Goal: Entertainment & Leisure: Consume media (video, audio)

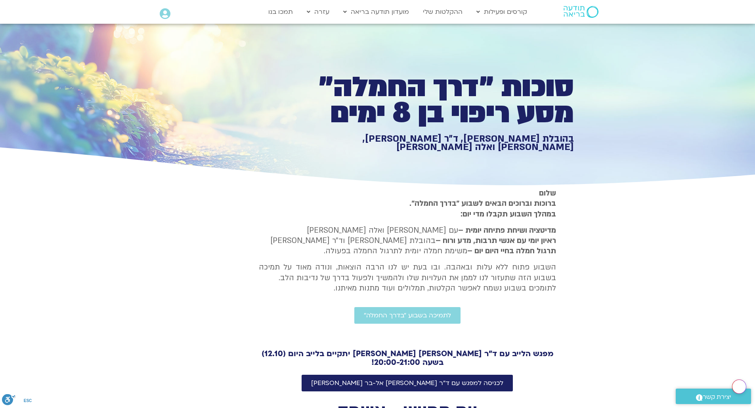
scroll to position [834, 0]
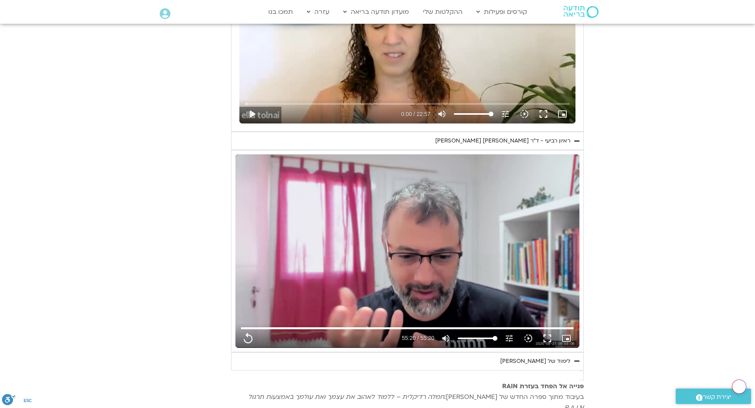
type input "3320.68"
type input "851.4"
type input "1640.5"
type input "3320.68"
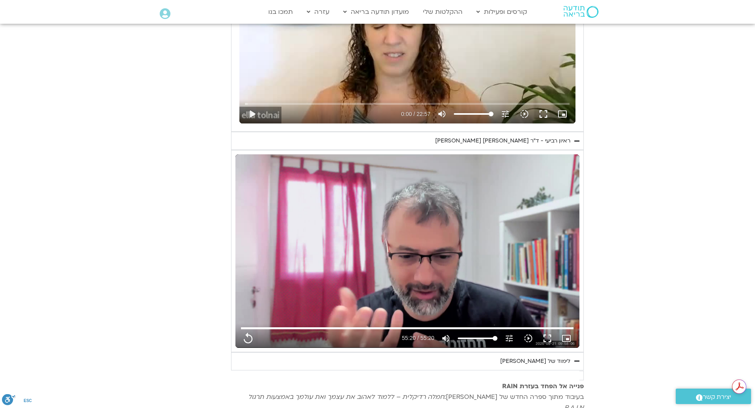
type input "851.4"
type input "1640.5"
type input "3320.68"
type input "851.4"
type input "1640.5"
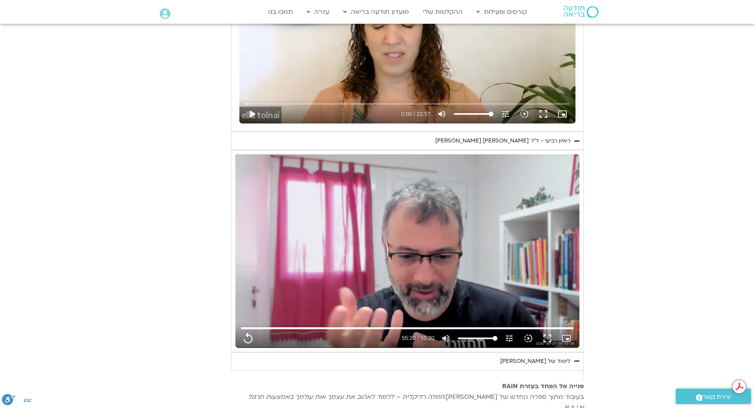
type input "3320.68"
type input "851.4"
type input "1640.5"
type input "3320.68"
type input "851.4"
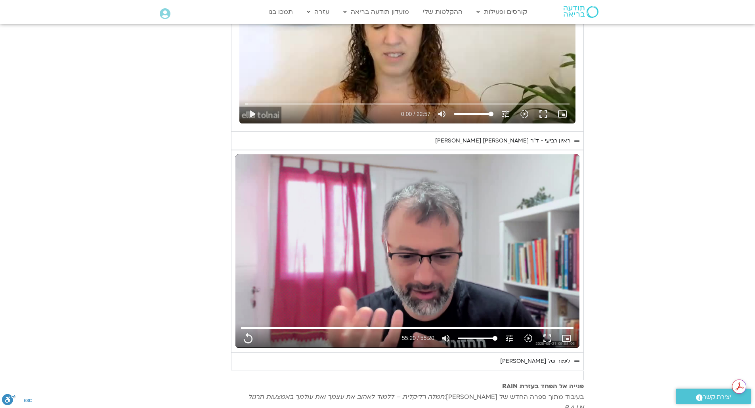
type input "1640.5"
type input "3320.68"
type input "851.4"
type input "1640.5"
type input "3320.68"
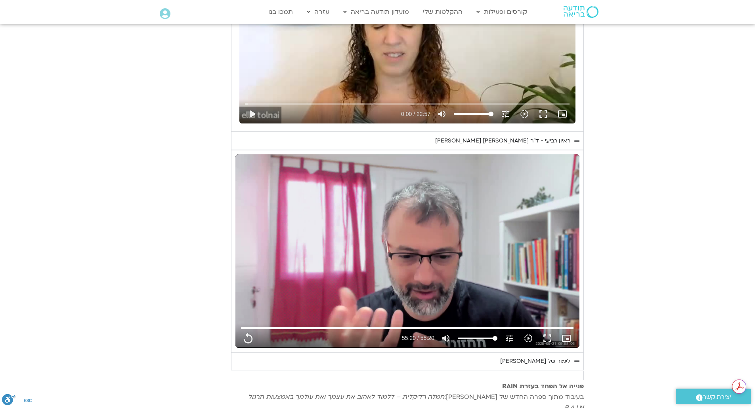
type input "851.4"
type input "1640.5"
type input "3320.68"
type input "851.4"
type input "1640.5"
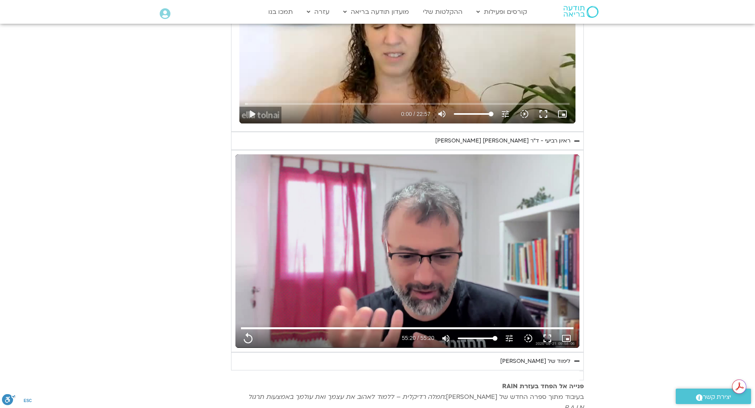
type input "3320.68"
type input "851.4"
type input "1640.5"
type input "3320.68"
type input "851.4"
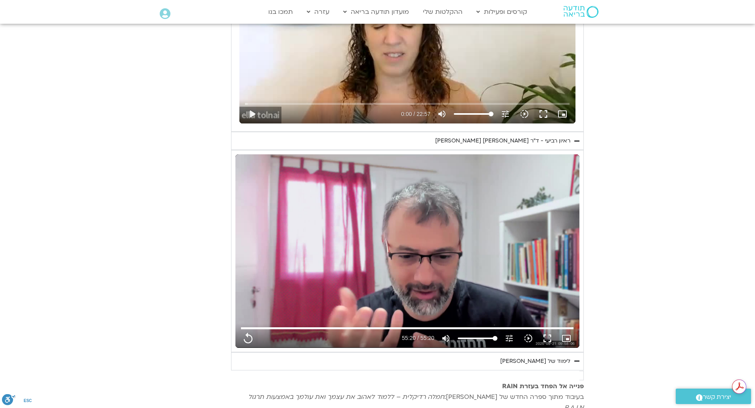
type input "1640.5"
type input "3320.68"
type input "851.4"
type input "1640.5"
type input "3320.68"
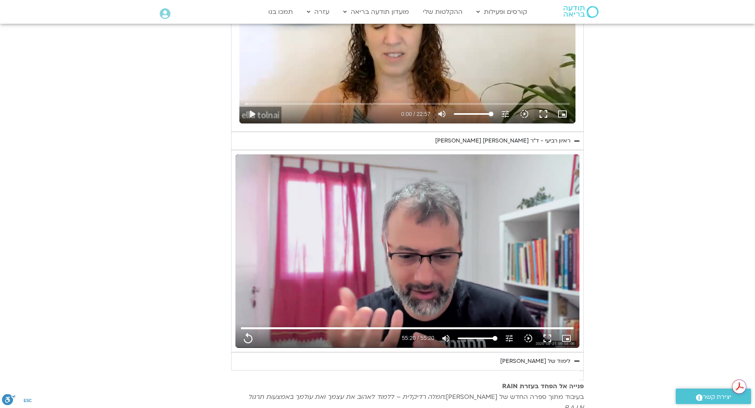
type input "851.4"
type input "1640.5"
type input "3320.68"
type input "851.4"
type input "1640.5"
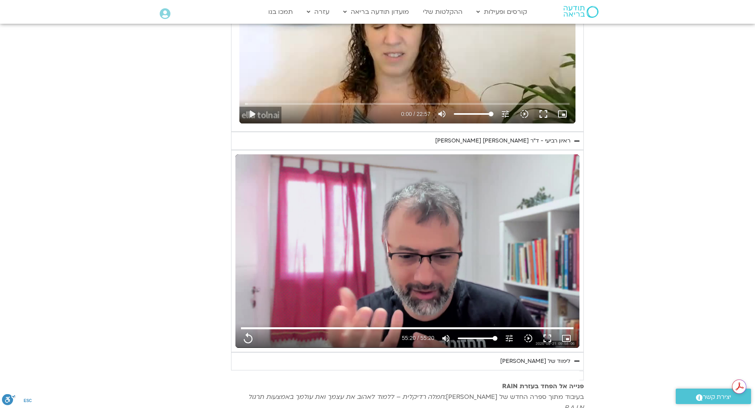
type input "3320.68"
type input "851.4"
type input "1640.5"
type input "3320.68"
type input "851.4"
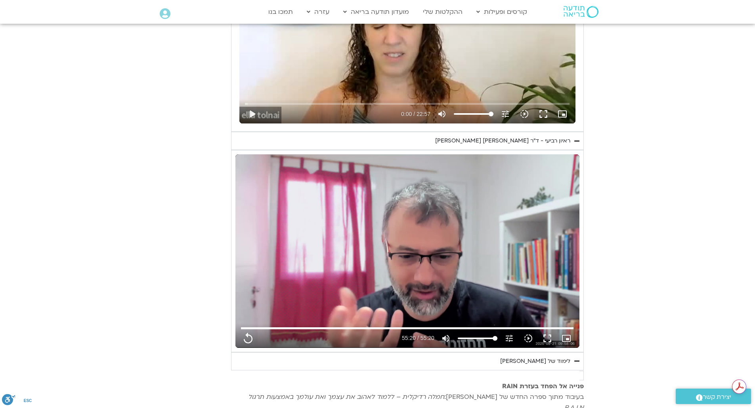
type input "1640.5"
type input "3320.68"
type input "851.4"
type input "1640.5"
type input "3320.68"
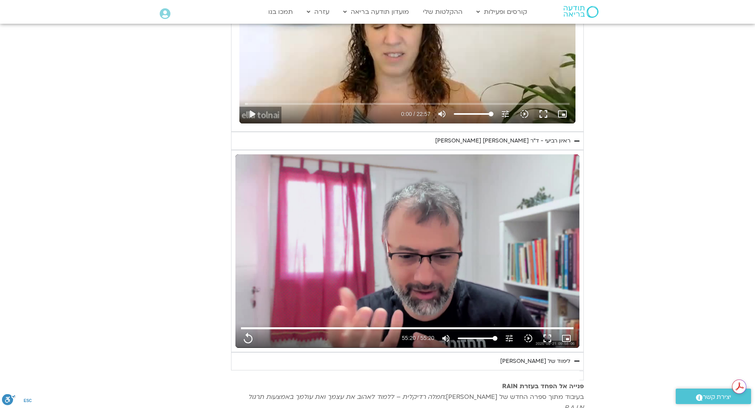
type input "851.4"
type input "1640.5"
type input "3320.68"
type input "851.4"
type input "3320.68"
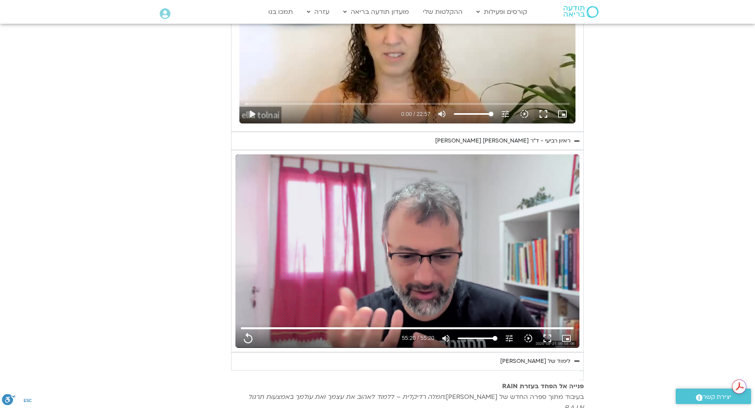
type input "1640.5"
type input "3320.68"
type input "851.4"
type input "1640.5"
type input "3320.68"
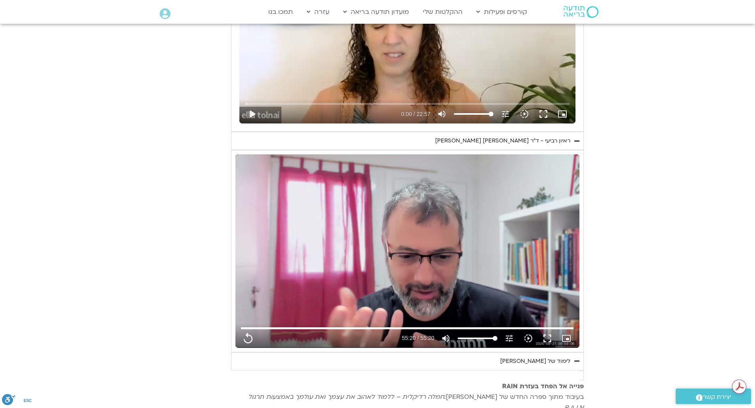
type input "851.4"
type input "1640.5"
type input "3320.68"
type input "851.4"
type input "1640.5"
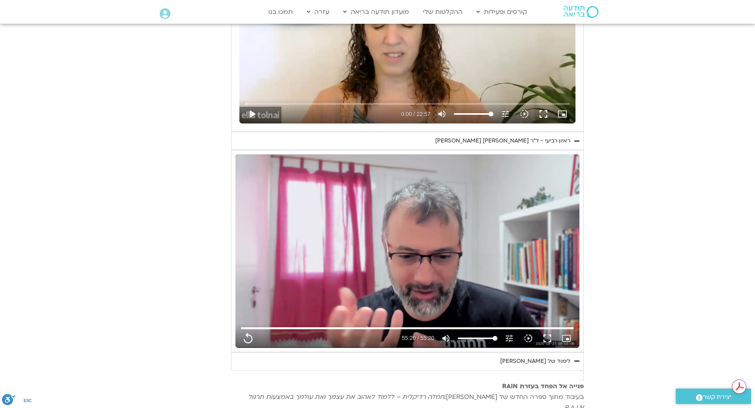
type input "3320.68"
type input "851.4"
type input "1640.5"
type input "3320.68"
type input "851.4"
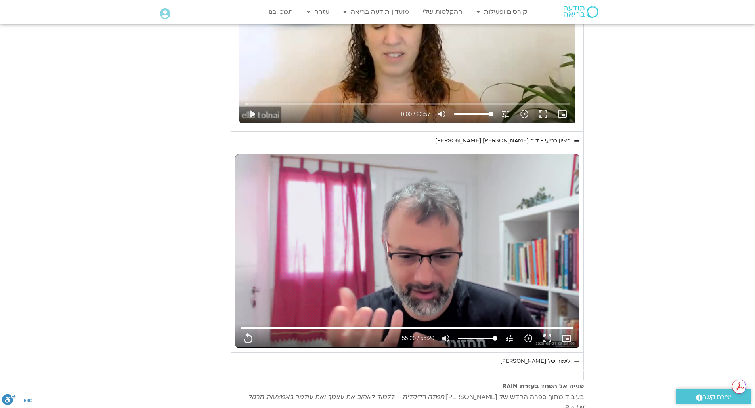
type input "1640.5"
type input "3320.68"
type input "851.4"
type input "1640.5"
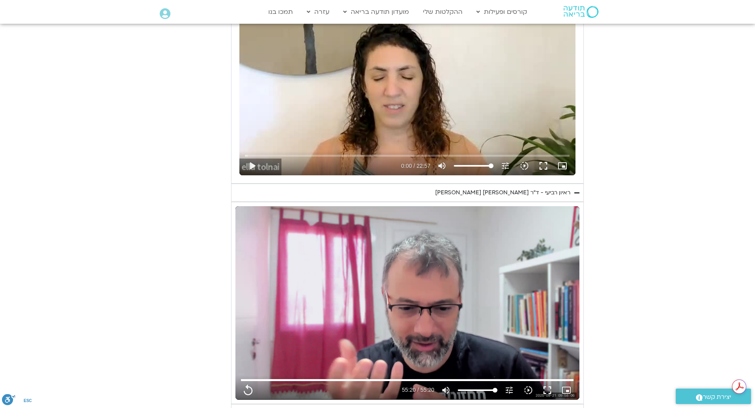
type input "3320.68"
type input "851.4"
type input "1640.5"
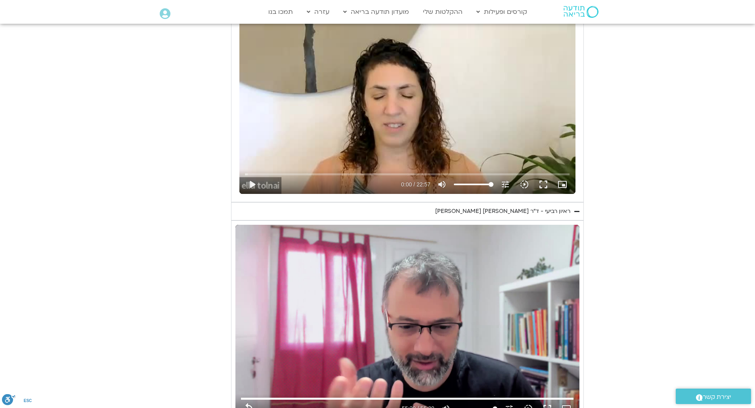
type input "3320.68"
type input "851.4"
type input "1640.5"
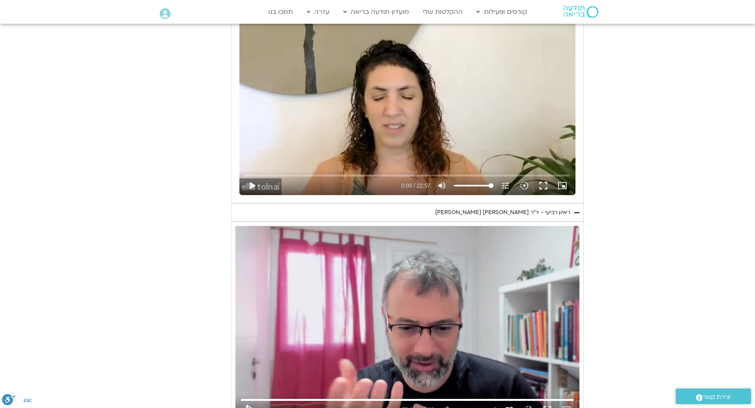
type input "3320.68"
type input "851.4"
type input "1640.5"
type input "3320.68"
type input "851.4"
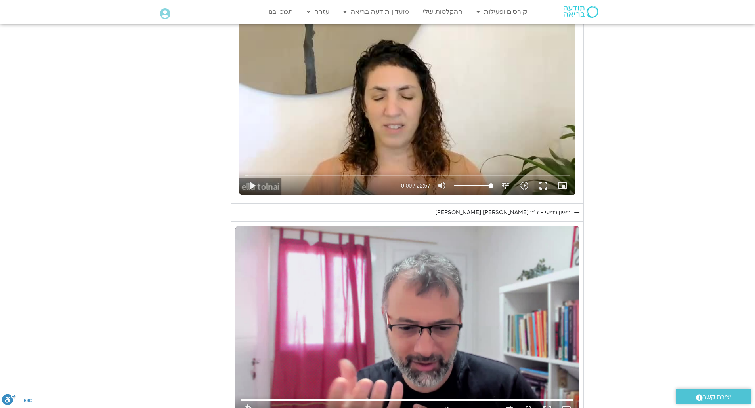
type input "1640.5"
type input "3320.68"
type input "851.4"
type input "1640.5"
type input "3320.68"
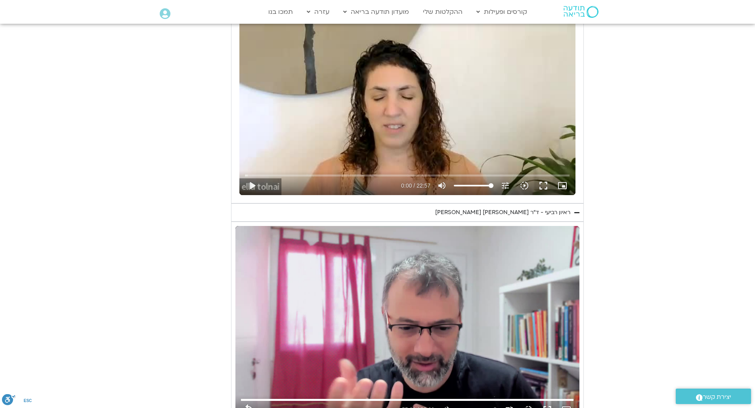
type input "851.4"
type input "1640.5"
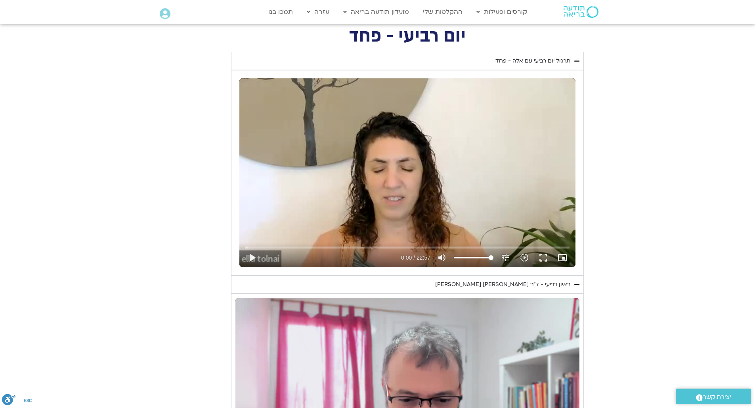
type input "3320.68"
type input "851.4"
type input "1640.5"
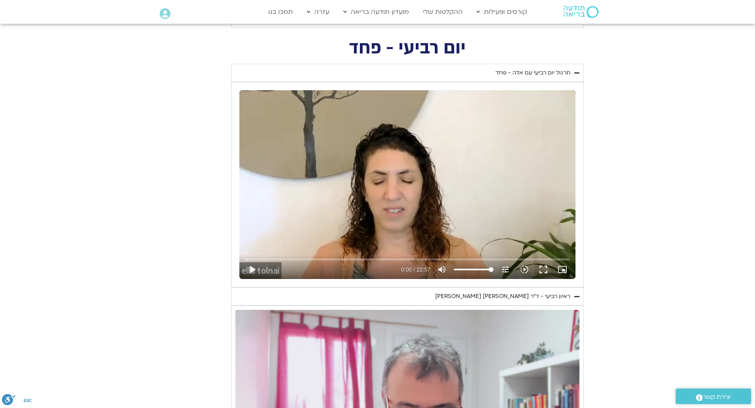
type input "3320.68"
type input "851.4"
type input "1640.5"
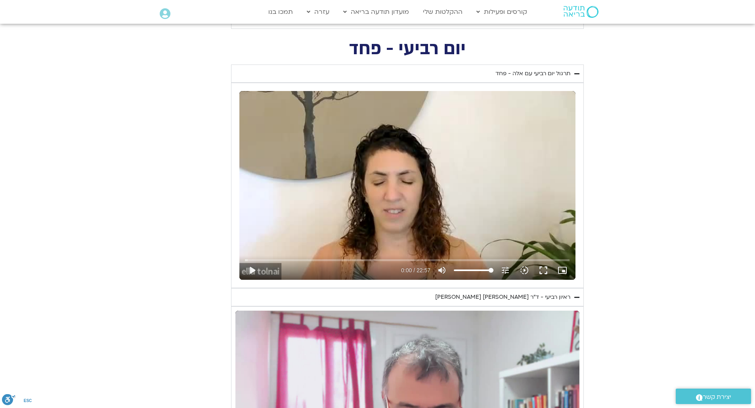
type input "3320.68"
type input "851.4"
type input "1640.5"
type input "3320.68"
type input "851.4"
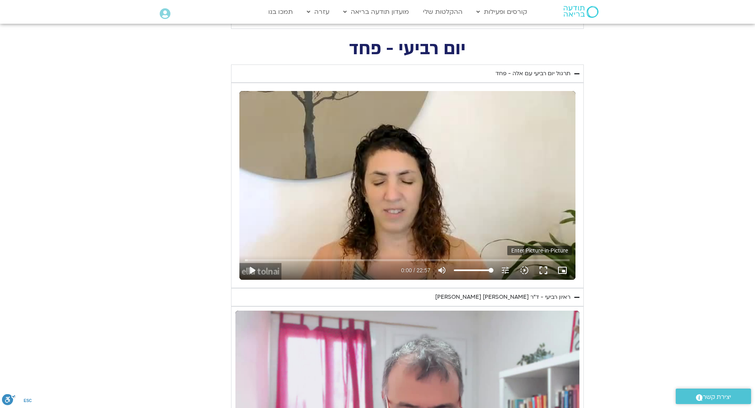
type input "1640.5"
type input "3320.68"
type input "851.4"
type input "1640.5"
type input "3320.68"
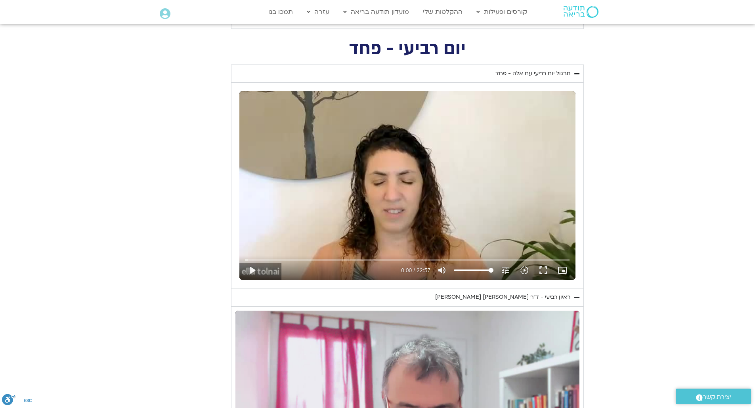
type input "851.4"
type input "1640.5"
type input "3320.68"
type input "851.4"
type input "1640.5"
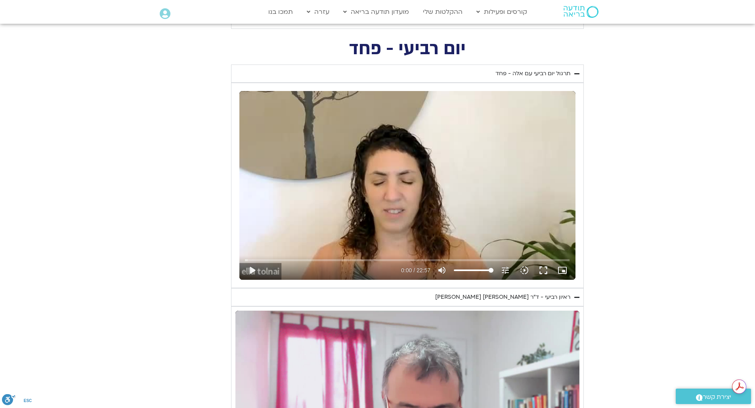
scroll to position [0, 0]
type input "3320.68"
type input "851.4"
type input "1640.5"
type input "3320.68"
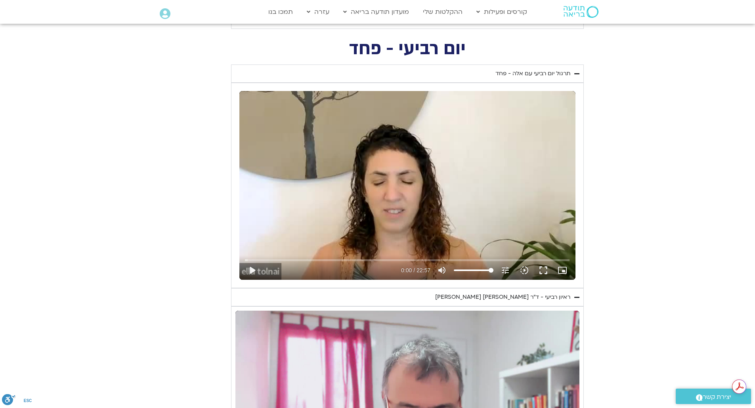
type input "851.4"
type input "1640.5"
type input "3320.68"
type input "851.4"
type input "1640.5"
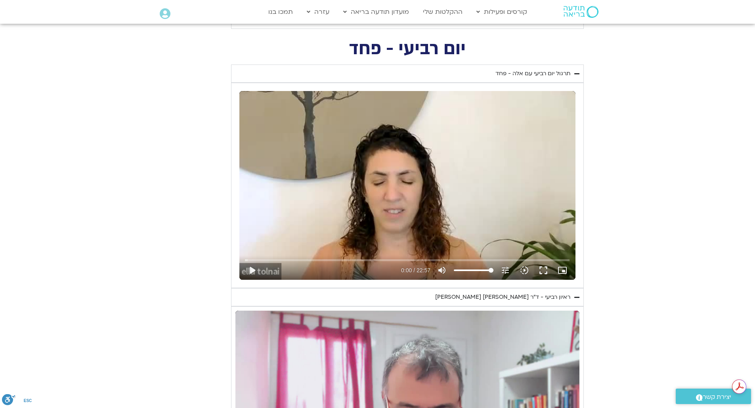
type input "3320.68"
type input "851.4"
type input "1640.5"
type input "3320.68"
type input "851.4"
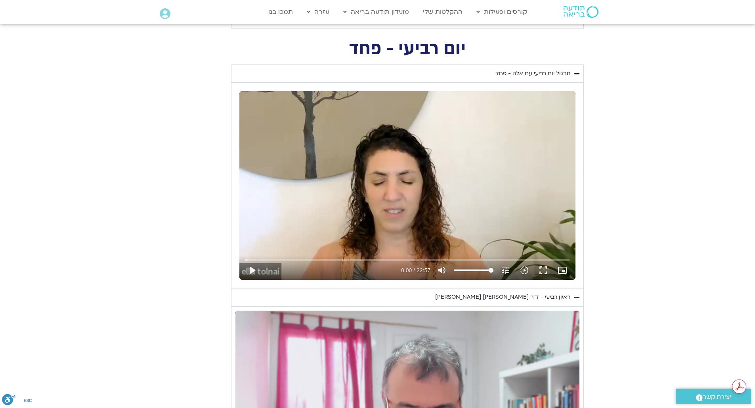
type input "1640.5"
type input "3320.68"
type input "851.4"
type input "1640.5"
type input "3320.68"
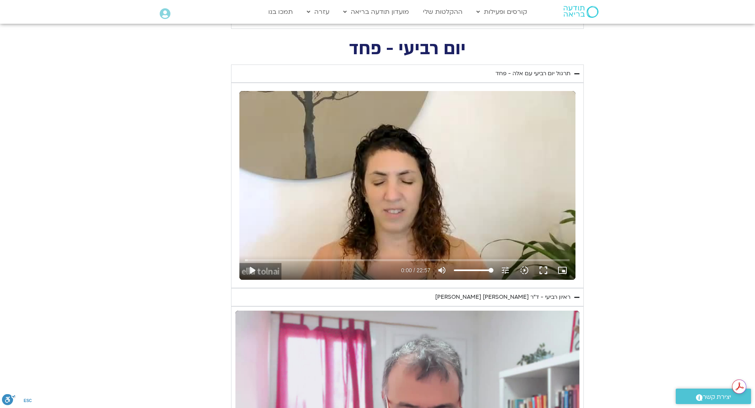
type input "851.4"
type input "1640.5"
type input "3320.68"
type input "851.4"
type input "1640.5"
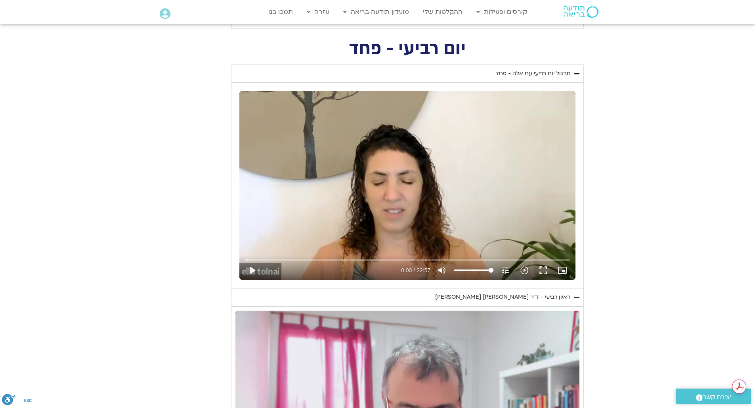
type input "3320.68"
type input "851.4"
type input "1640.5"
type input "3320.68"
type input "851.4"
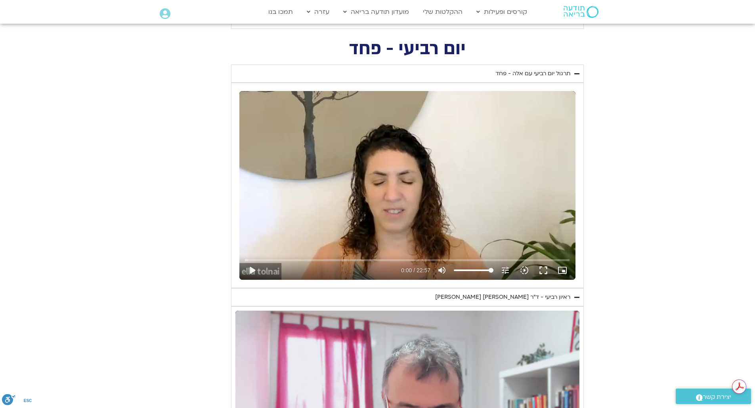
type input "1640.5"
type input "3320.68"
type input "851.4"
type input "1640.5"
type input "3320.68"
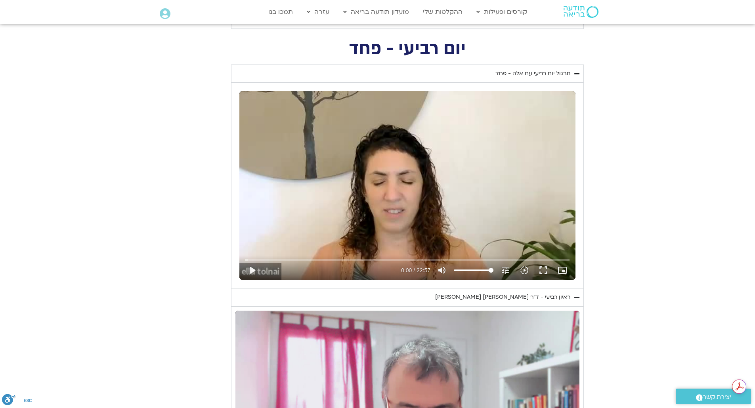
type input "851.4"
type input "1640.5"
type input "3320.68"
type input "851.4"
type input "1640.5"
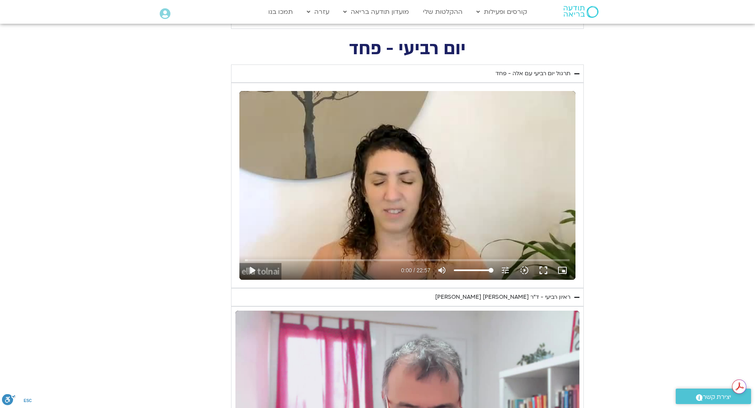
type input "3320.68"
type input "851.4"
type input "1640.5"
type input "3320.68"
type input "851.4"
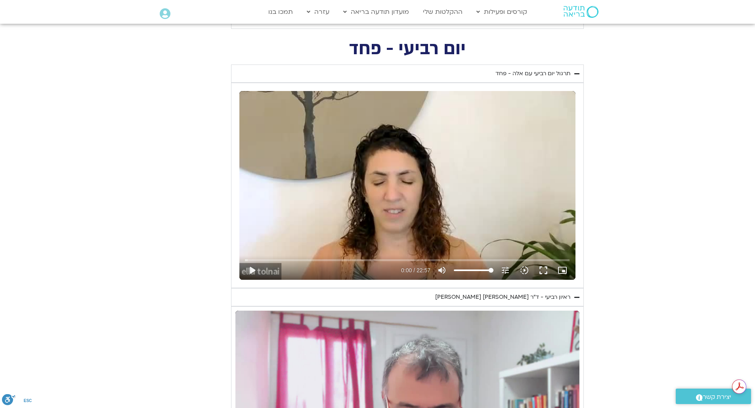
type input "1640.5"
type input "3320.68"
type input "851.4"
type input "1640.5"
type input "3320.68"
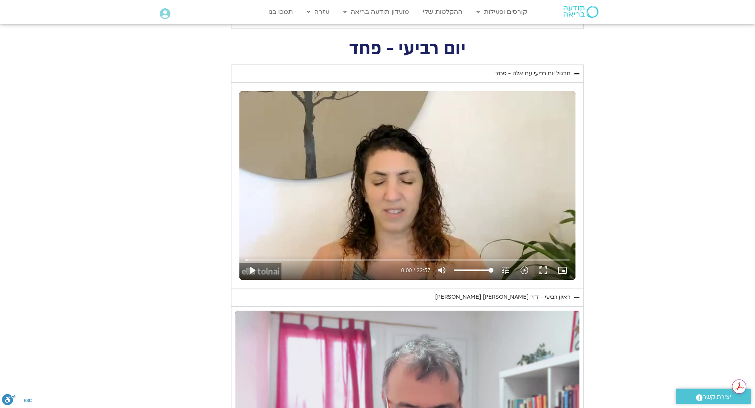
type input "851.4"
type input "1640.5"
type input "3320.68"
type input "851.4"
type input "1640.5"
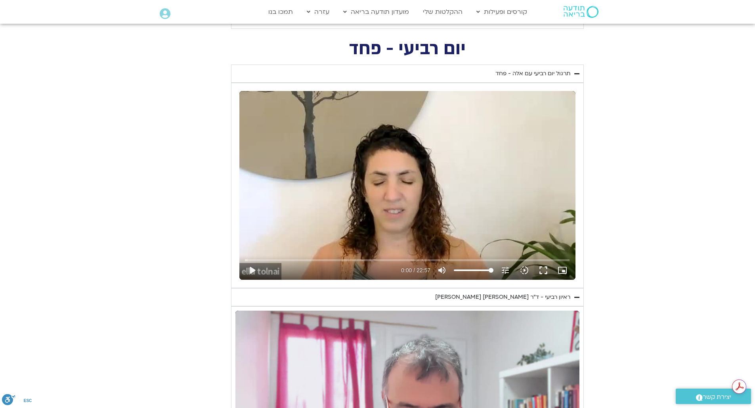
type input "3320.68"
type input "851.4"
type input "1640.5"
type input "3320.68"
type input "851.4"
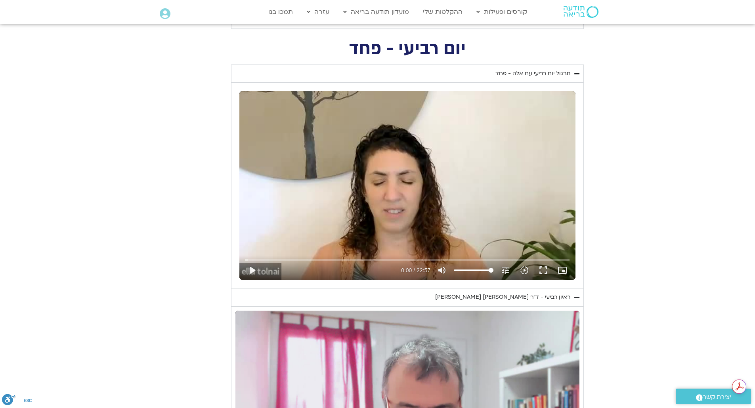
type input "1640.5"
type input "3320.68"
type input "851.4"
type input "1640.5"
type input "3320.68"
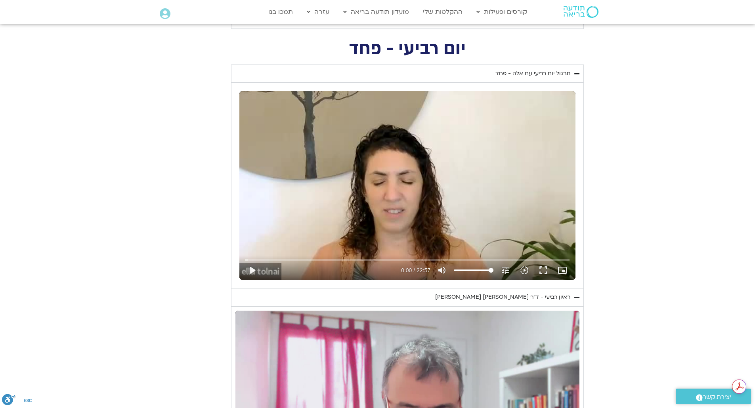
type input "851.4"
type input "1640.5"
type input "3320.68"
type input "851.4"
type input "1640.5"
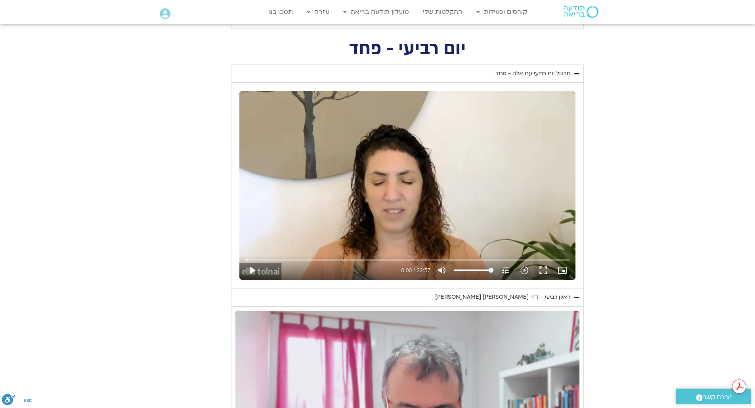
type input "3320.68"
type input "851.4"
type input "1640.5"
type input "3320.68"
type input "851.4"
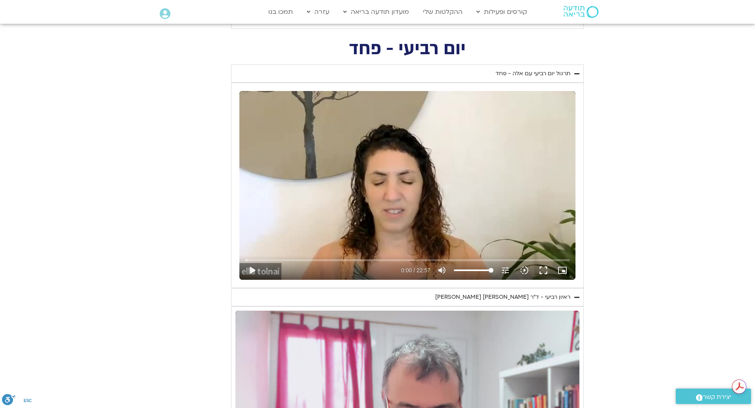
type input "1640.5"
type input "3320.68"
type input "851.4"
type input "1640.5"
type input "3320.68"
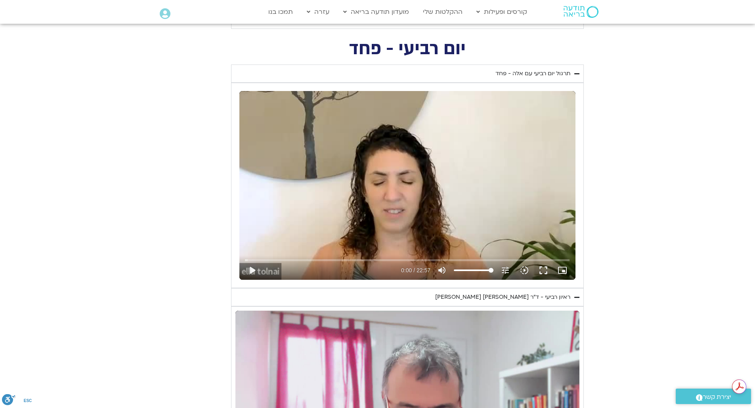
type input "851.4"
type input "1640.5"
type input "3320.68"
type input "851.4"
type input "1640.5"
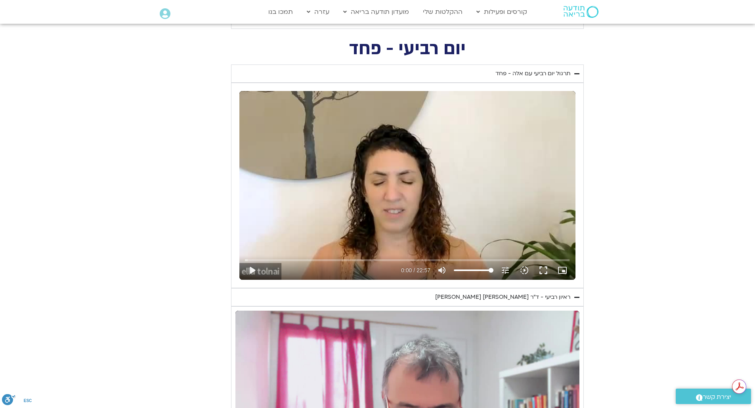
type input "3320.68"
type input "851.4"
type input "1640.5"
type input "3320.68"
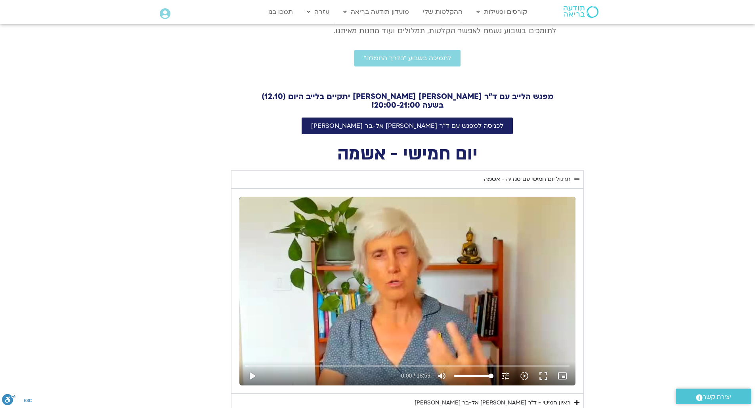
scroll to position [258, 0]
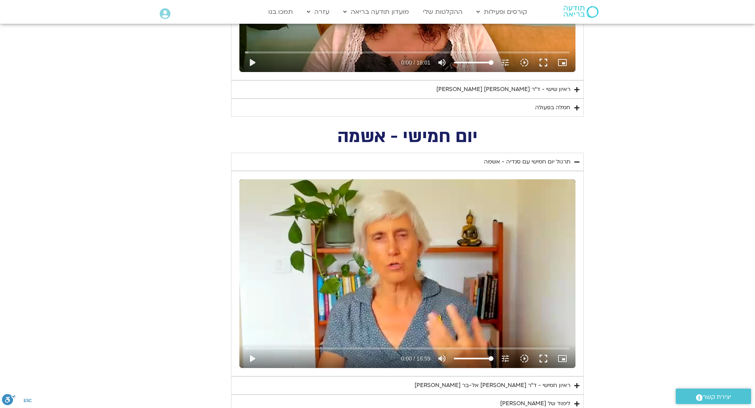
scroll to position [807, 0]
click at [577, 89] on icon "Accordion. Open links with Enter or Space, close with Escape, and navigate with…" at bounding box center [576, 89] width 5 height 6
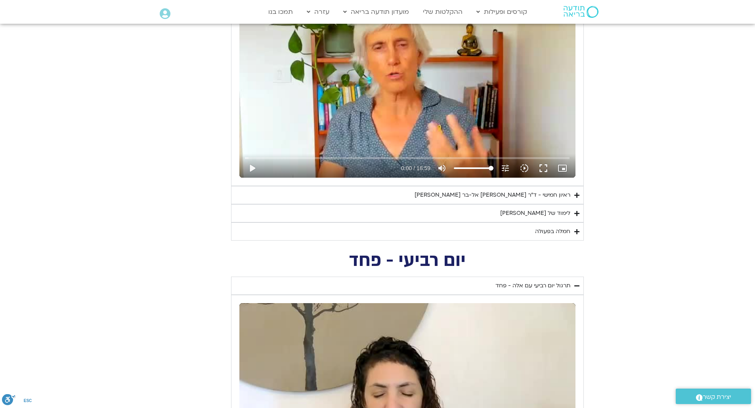
scroll to position [1201, 0]
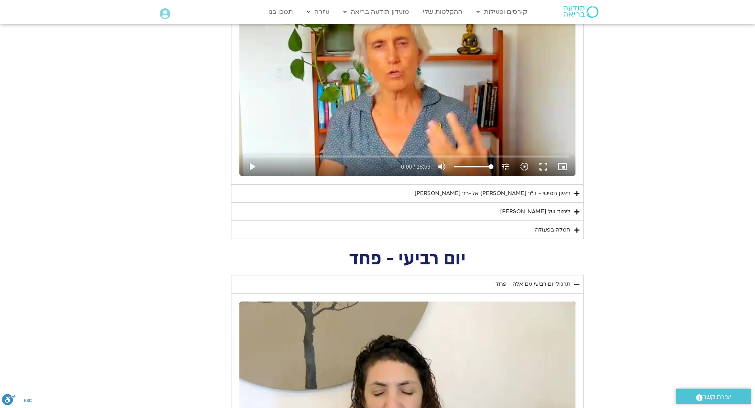
click at [578, 191] on icon "Accordion. Open links with Enter or Space, close with Escape, and navigate with…" at bounding box center [576, 194] width 5 height 6
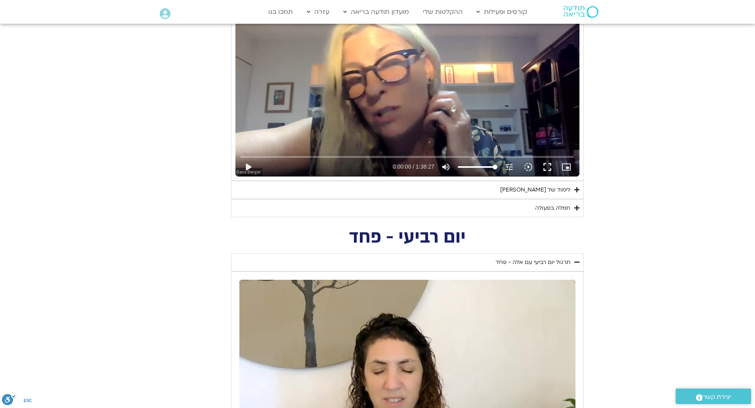
scroll to position [1433, 0]
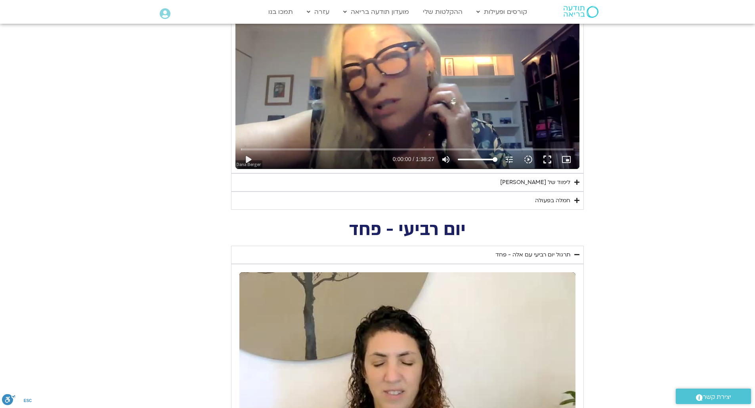
click at [578, 181] on icon "Accordion. Open links with Enter or Space, close with Escape, and navigate with…" at bounding box center [576, 182] width 5 height 6
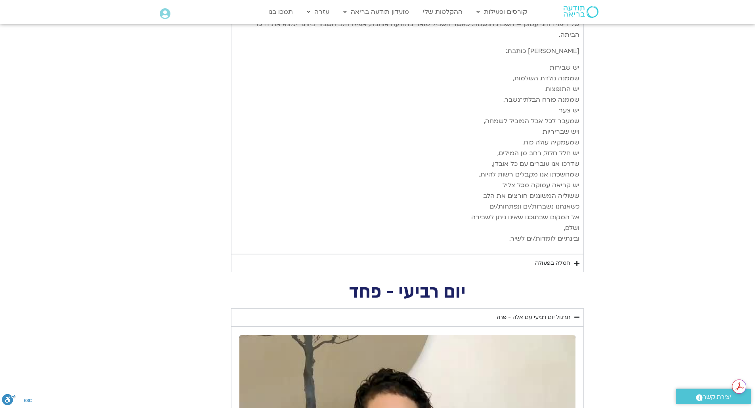
scroll to position [0, 0]
click at [576, 261] on icon "Accordion. Open links with Enter or Space, close with Escape, and navigate with…" at bounding box center [576, 264] width 5 height 6
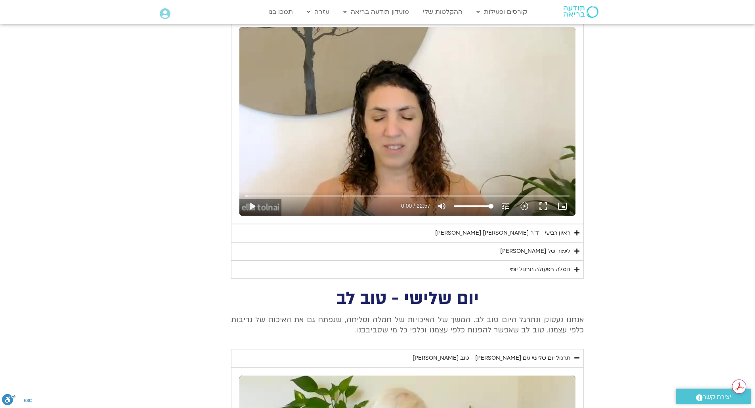
scroll to position [2546, 0]
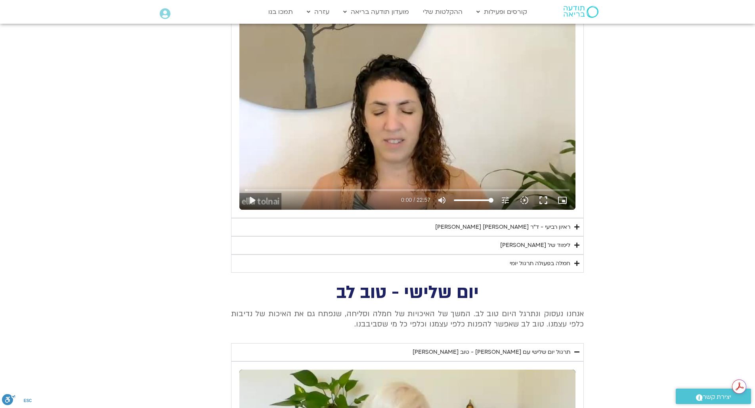
click at [573, 236] on summary "לימוד של [PERSON_NAME]" at bounding box center [407, 245] width 353 height 18
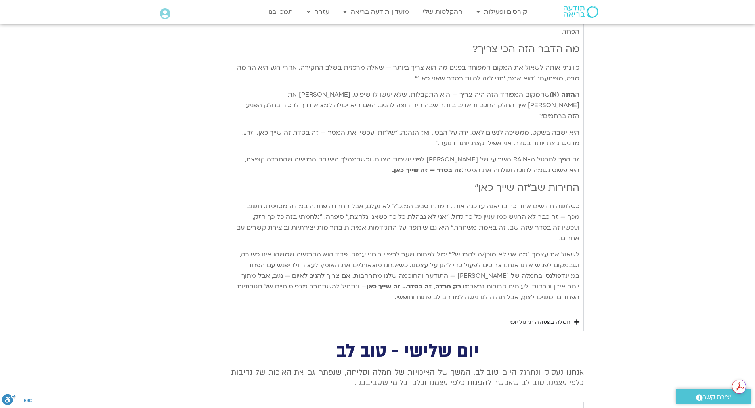
scroll to position [0, 0]
click at [574, 319] on icon "Accordion. Open links with Enter or Space, close with Escape, and navigate with…" at bounding box center [576, 322] width 5 height 6
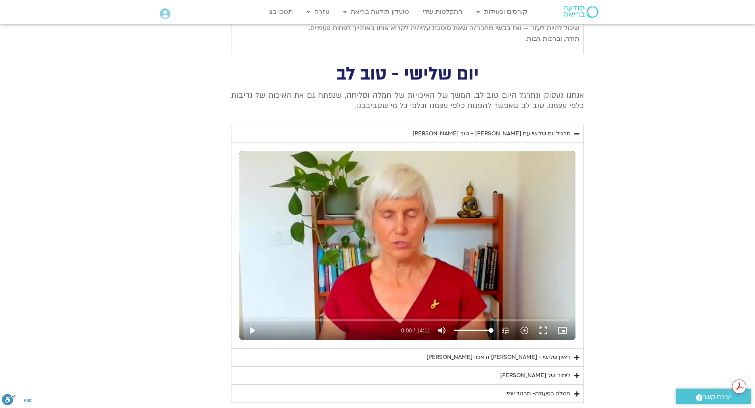
scroll to position [3441, 0]
click at [573, 366] on summary "לימוד של [PERSON_NAME]" at bounding box center [407, 375] width 353 height 18
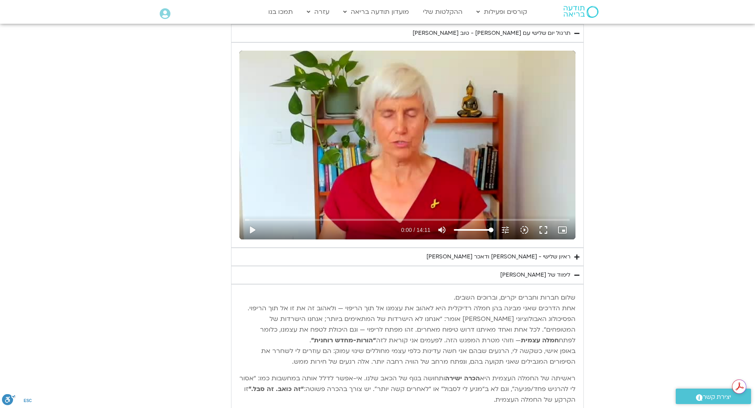
scroll to position [3542, 0]
click at [579, 248] on summary "ראיון שלישי - [PERSON_NAME] ודאכר קלטנר" at bounding box center [407, 257] width 353 height 18
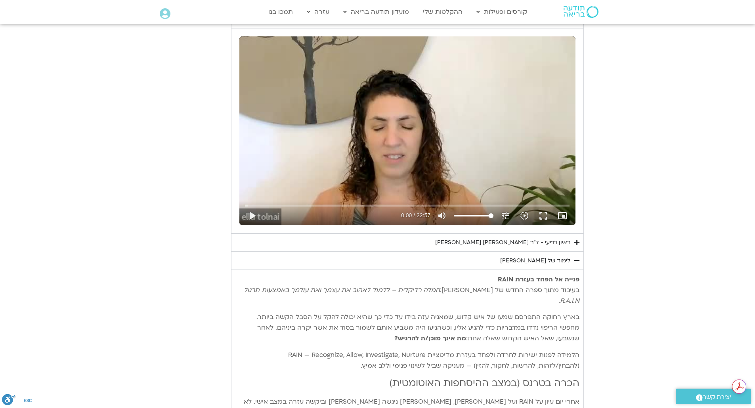
scroll to position [0, 0]
click at [576, 240] on icon "Accordion. Open links with Enter or Space, close with Escape, and navigate with…" at bounding box center [576, 243] width 5 height 6
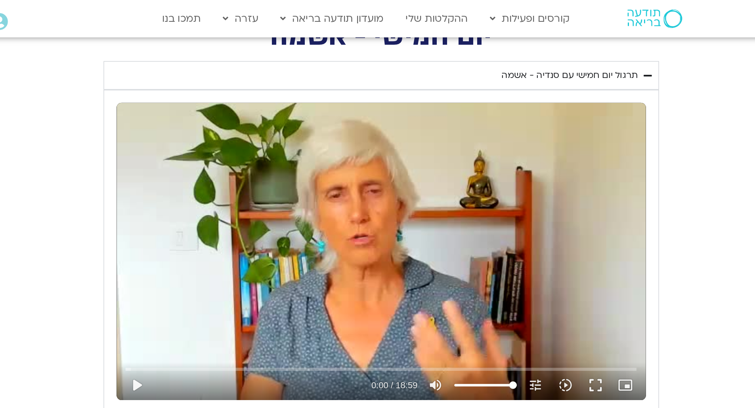
scroll to position [1123, 0]
click at [252, 243] on button "play_arrow" at bounding box center [251, 245] width 19 height 19
type input "0.12999"
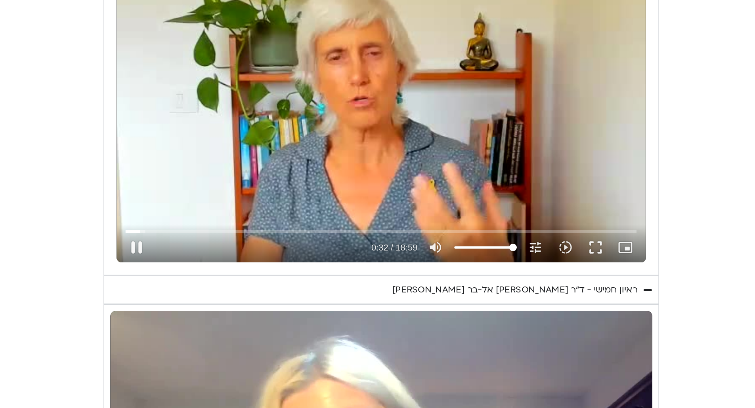
type input "32.621669"
type input "56.25"
type input "32.885028"
type input "56.25"
click at [475, 246] on input "Volume" at bounding box center [474, 245] width 40 height 5
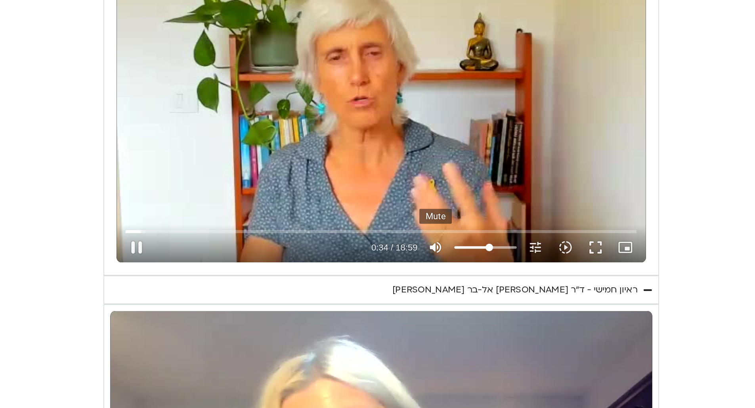
type input "34.230483"
click at [442, 247] on icon "volume_up" at bounding box center [442, 245] width 10 height 10
type input "0"
type input "34.898951"
click at [442, 247] on icon "volume_off" at bounding box center [442, 245] width 10 height 10
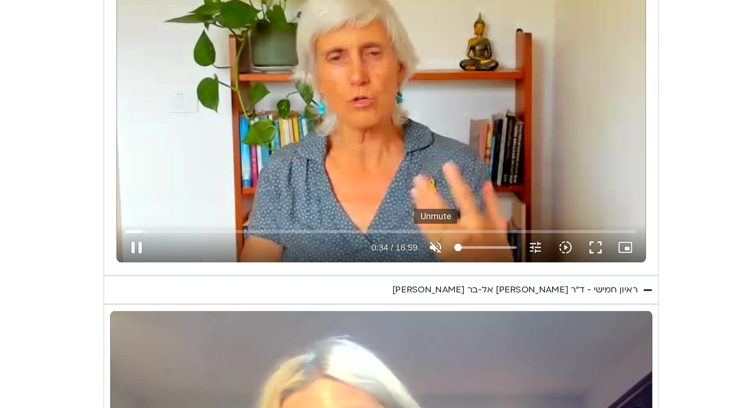
type input "56.25"
click at [507, 244] on icon "tune" at bounding box center [505, 245] width 10 height 10
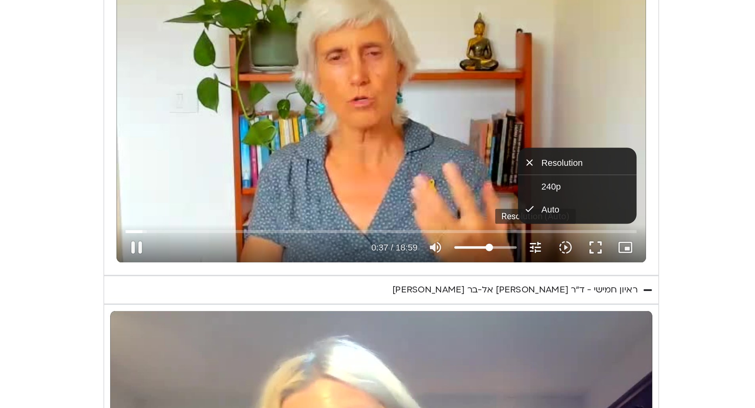
click at [507, 244] on icon "tune" at bounding box center [505, 245] width 10 height 10
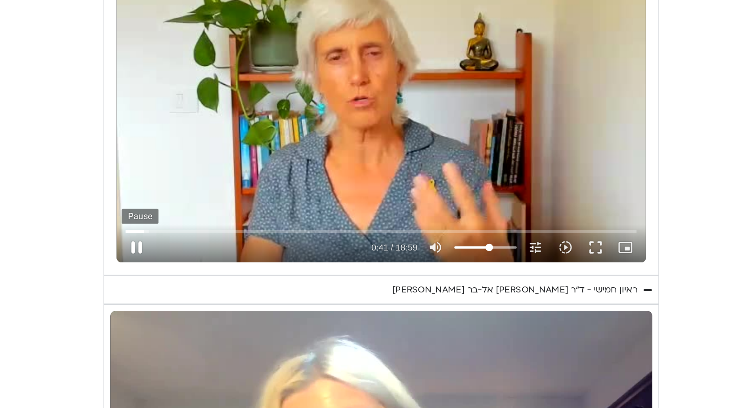
click at [250, 250] on button "pause" at bounding box center [251, 245] width 19 height 19
click at [249, 247] on button "play_arrow" at bounding box center [251, 245] width 19 height 19
click at [386, 223] on div "Skip Ad 2:44 pause 1:16 / 18:59 volume_up Mute tune Resolution Auto 240p slow_m…" at bounding box center [407, 160] width 336 height 189
type input "76.779023"
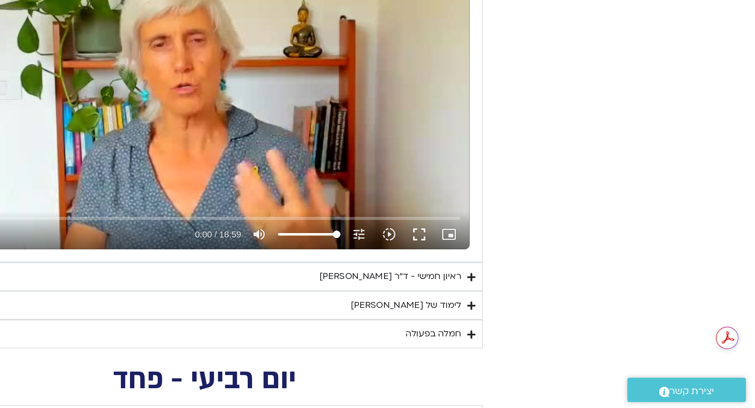
scroll to position [846, 0]
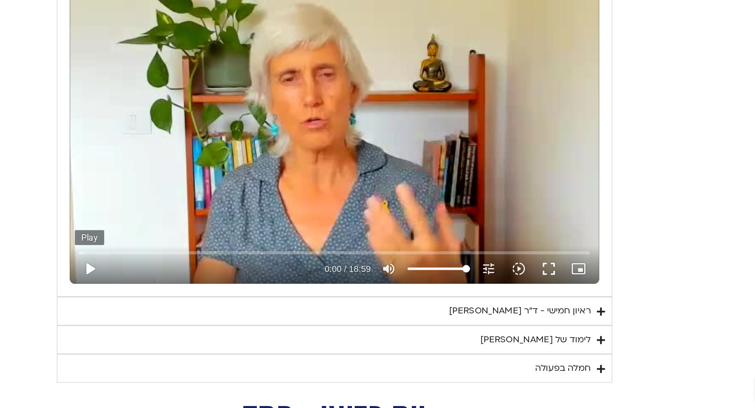
click at [251, 321] on button "play_arrow" at bounding box center [251, 319] width 19 height 19
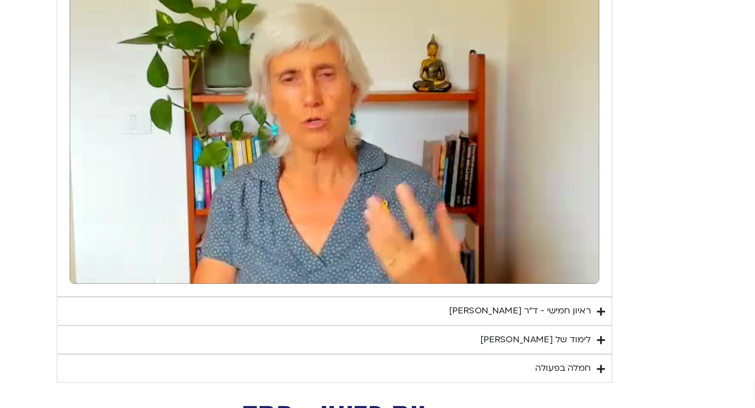
click at [251, 321] on button "pause" at bounding box center [251, 319] width 19 height 19
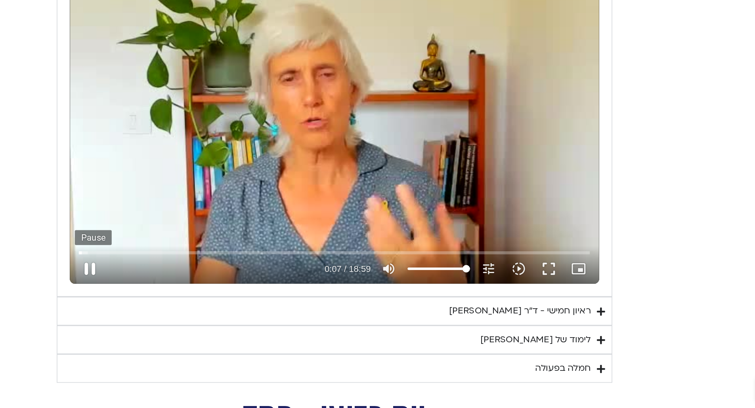
click at [253, 317] on button "pause" at bounding box center [251, 319] width 19 height 19
click at [250, 315] on button "play_arrow" at bounding box center [251, 319] width 19 height 19
type input "9.464937"
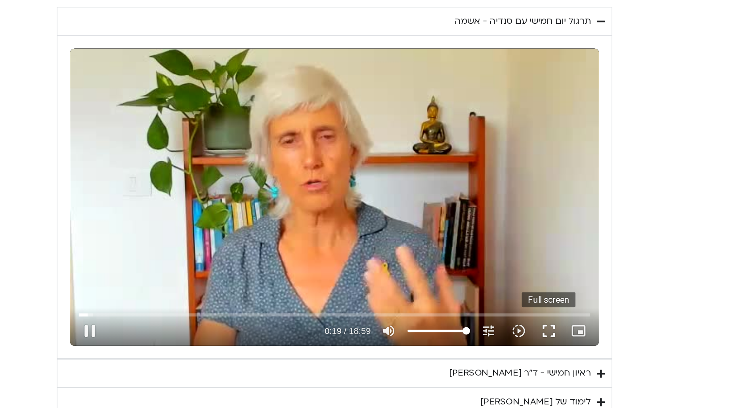
click at [542, 320] on button "fullscreen" at bounding box center [543, 320] width 19 height 19
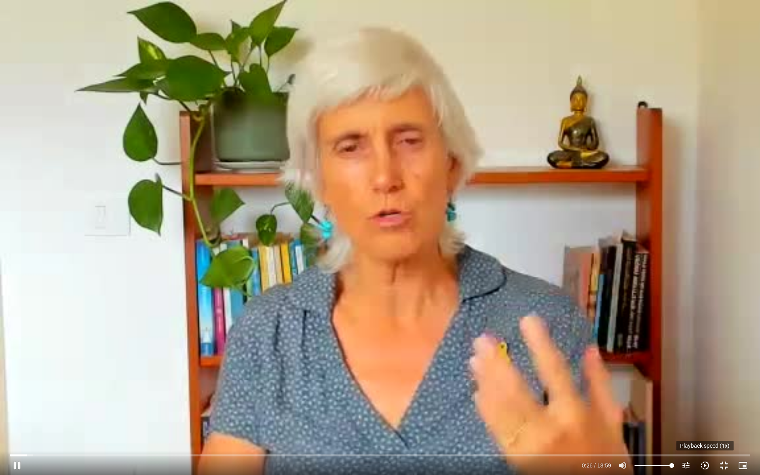
click at [701, 467] on icon "slow_motion_video" at bounding box center [706, 466] width 10 height 10
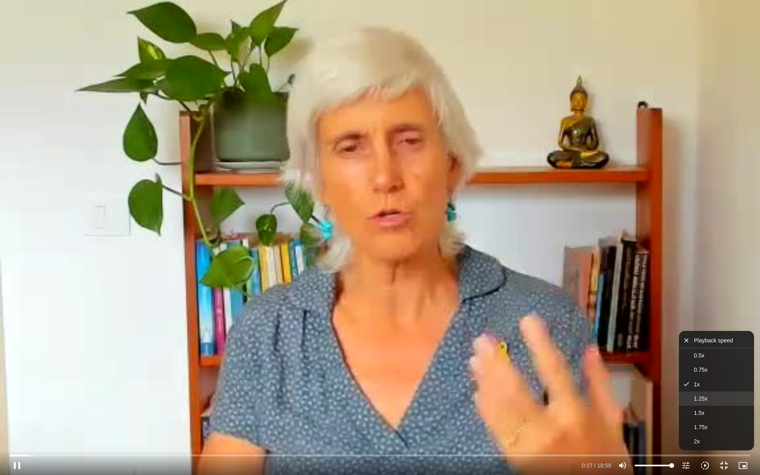
click at [701, 400] on span "1.25x" at bounding box center [700, 399] width 13 height 6
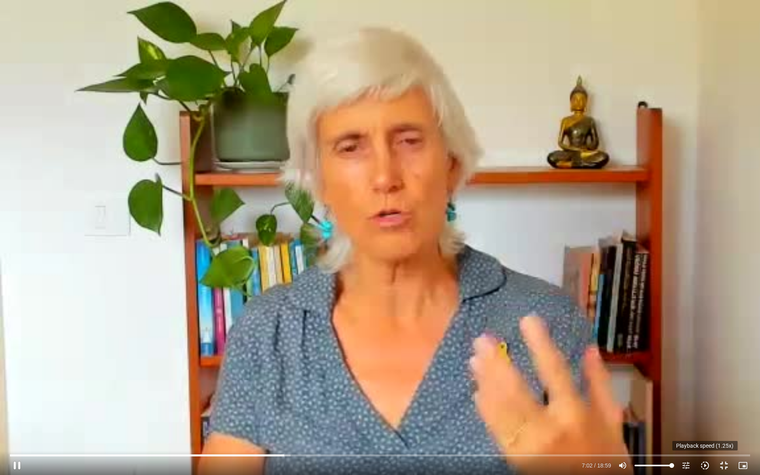
click at [705, 463] on icon "slow_motion_video" at bounding box center [706, 466] width 10 height 10
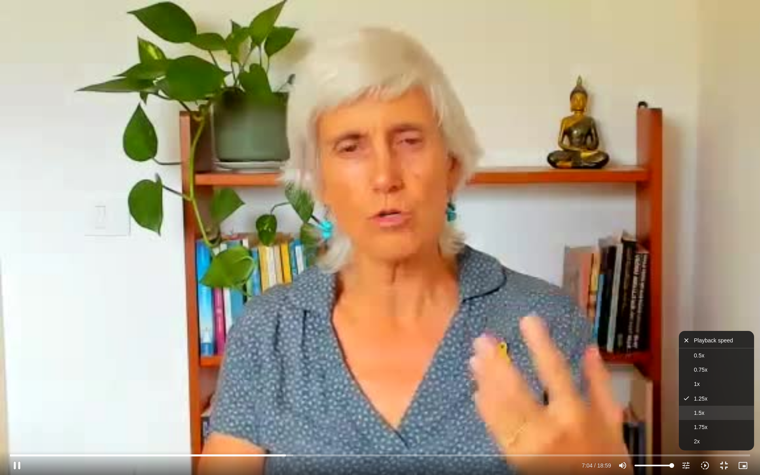
click at [709, 416] on button "1.5x" at bounding box center [716, 413] width 75 height 14
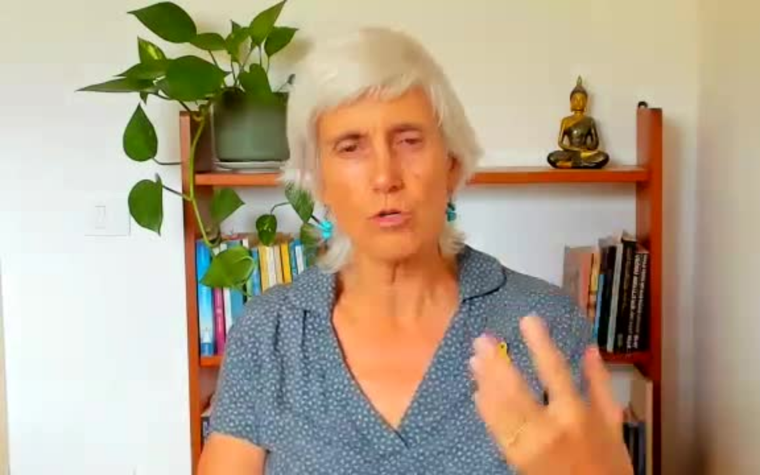
click at [760, 259] on div "Skip Ad 18:59 pause 7:10 / 18:59 volume_up Mute tune Resolution Auto 240p slow_…" at bounding box center [380, 237] width 760 height 475
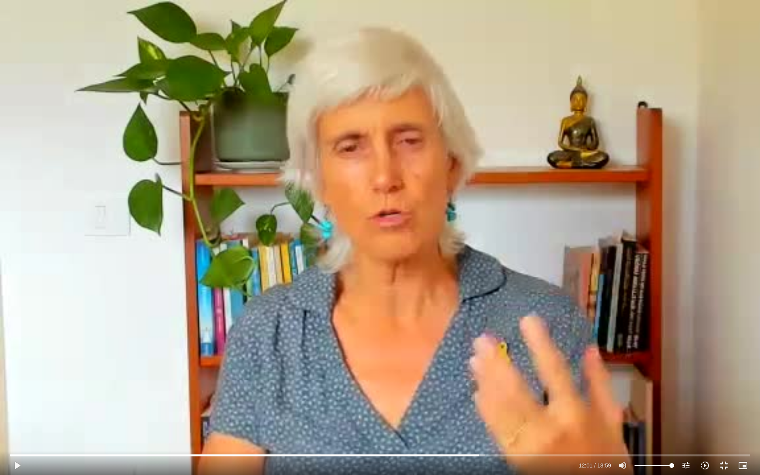
click at [760, 259] on div "Skip Ad 18:59 play_arrow 12:01 / 18:59 volume_up Mute tune Resolution Auto 240p…" at bounding box center [380, 237] width 760 height 475
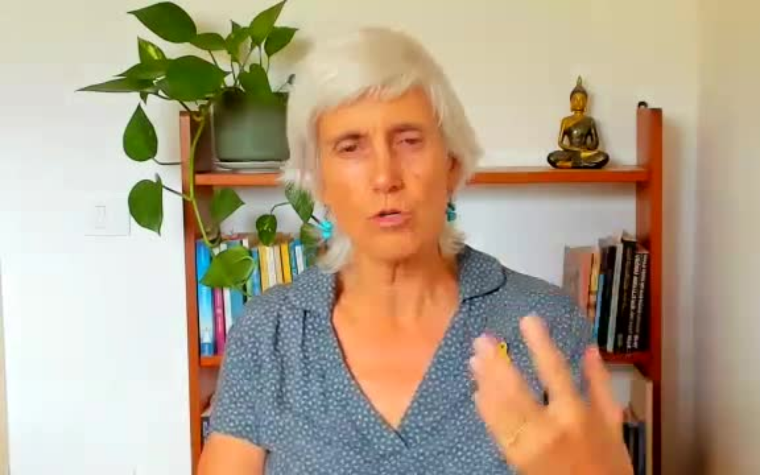
click at [760, 259] on div "Skip Ad 18:59 pause 12:01 / 18:59 volume_up Mute tune Resolution Auto 240p slow…" at bounding box center [380, 237] width 760 height 475
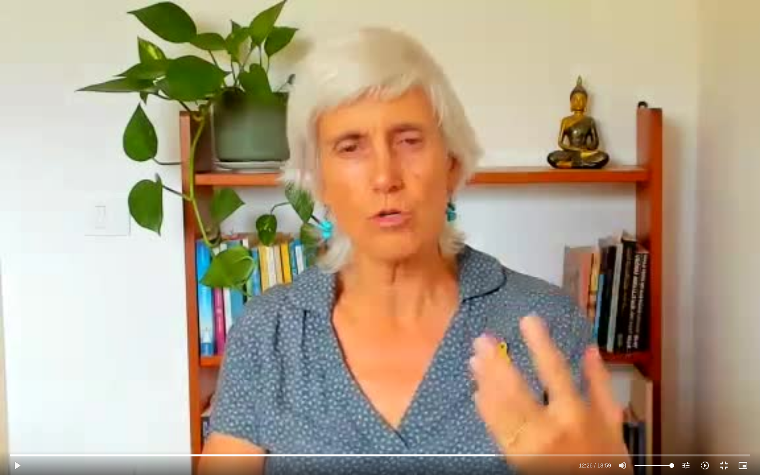
click at [553, 283] on div "Skip Ad 18:59 play_arrow 12:26 / 18:59 volume_up Mute tune Resolution Auto 240p…" at bounding box center [380, 237] width 760 height 475
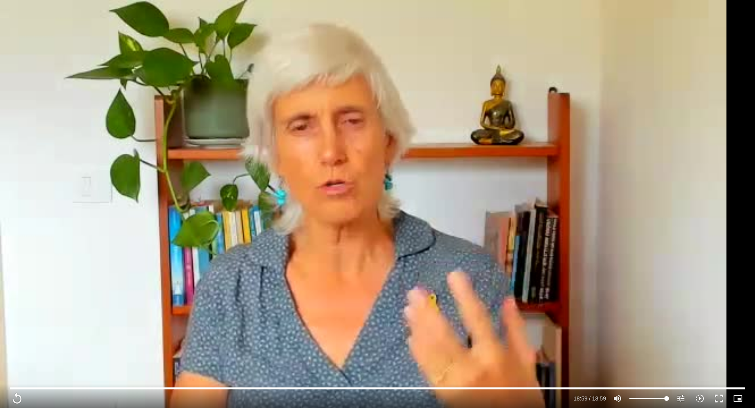
scroll to position [966, 0]
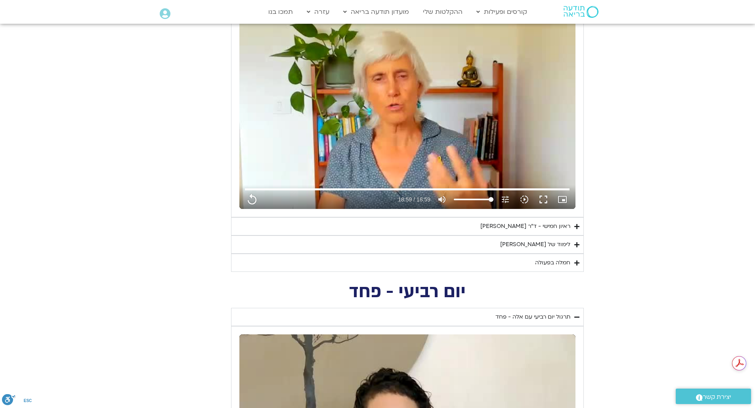
click at [452, 239] on summary "לימוד של [PERSON_NAME]" at bounding box center [407, 245] width 353 height 18
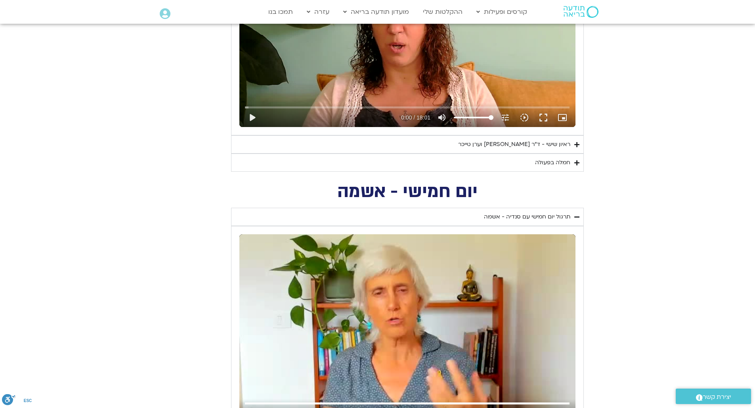
scroll to position [751, 0]
click at [483, 144] on div "ראיון שישי - ד"ר [PERSON_NAME] וערן טייכר" at bounding box center [514, 145] width 112 height 10
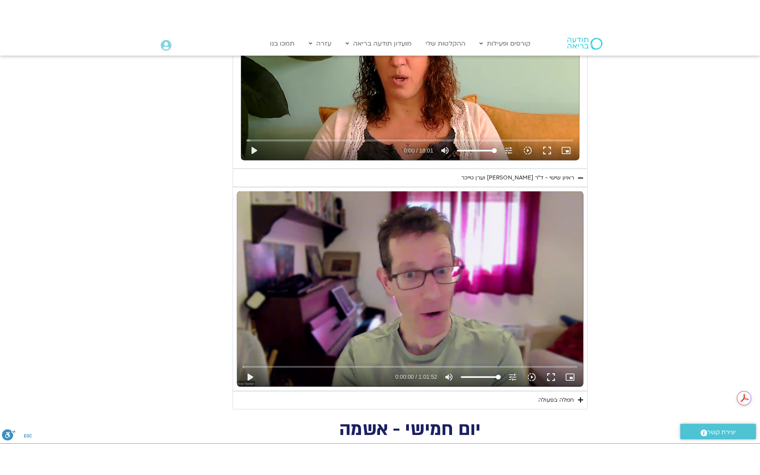
scroll to position [0, 0]
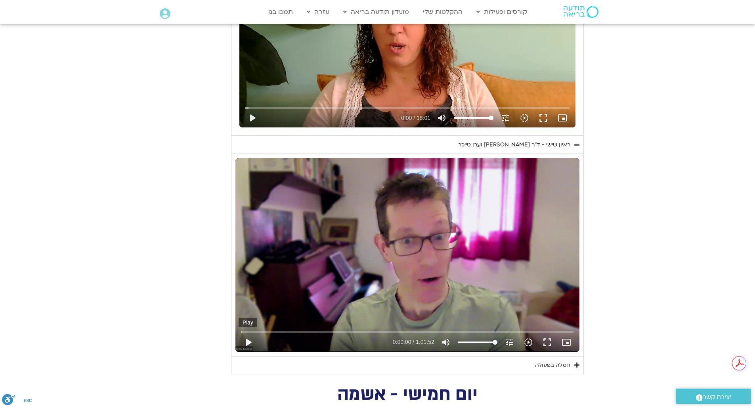
click at [247, 342] on button "play_arrow" at bounding box center [247, 342] width 19 height 19
type input "1139.36"
type input "0.013218"
type input "1139.36"
type input "0.02"
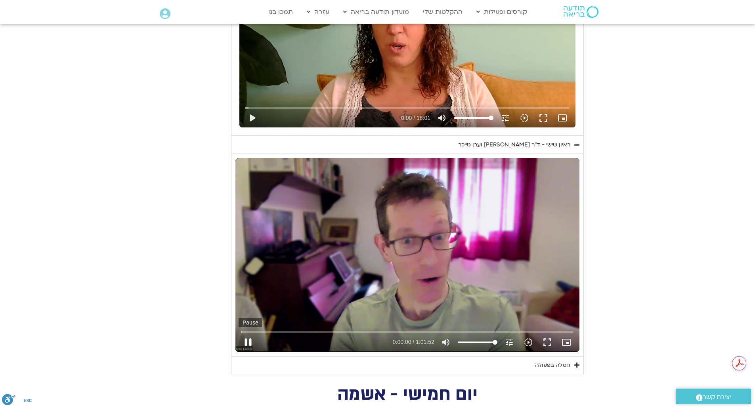
type input "1139.36"
type input "0.069908"
type input "1139.36"
type input "0.202705"
type input "1139.36"
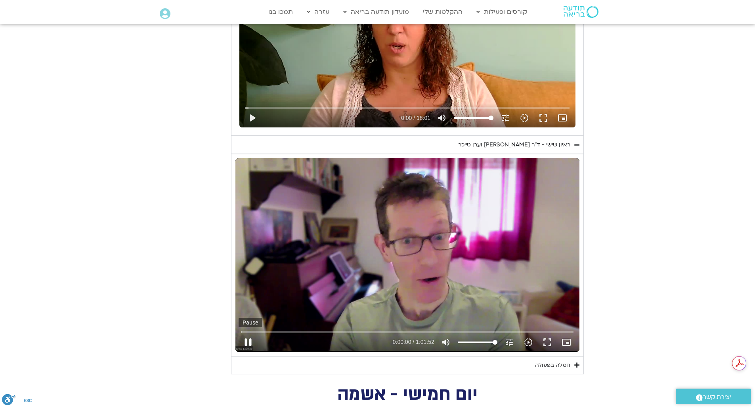
type input "0.334333"
type input "1139.36"
type input "0.467148"
type input "1139.36"
type input "0.599696"
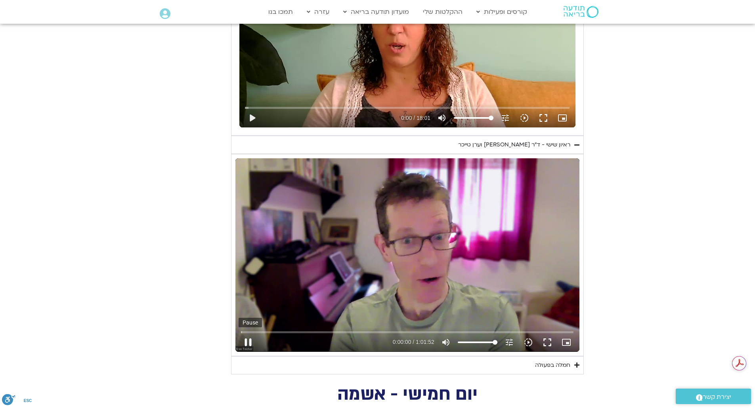
type input "1139.36"
type input "0.73176"
type input "1139.36"
type input "0.863754"
type input "1139.36"
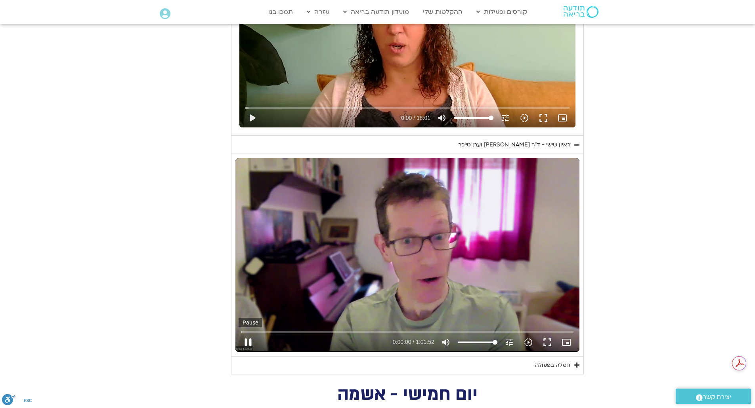
type input "0.997611"
type input "1139.36"
type input "1.125648"
type input "1139.36"
type input "1.265789"
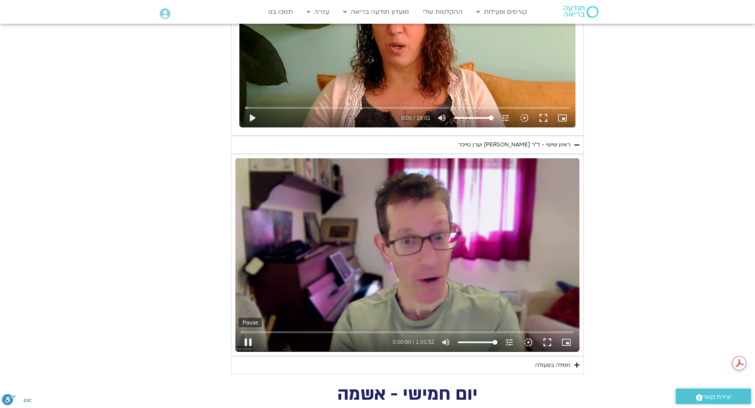
type input "1139.36"
type input "1.399045"
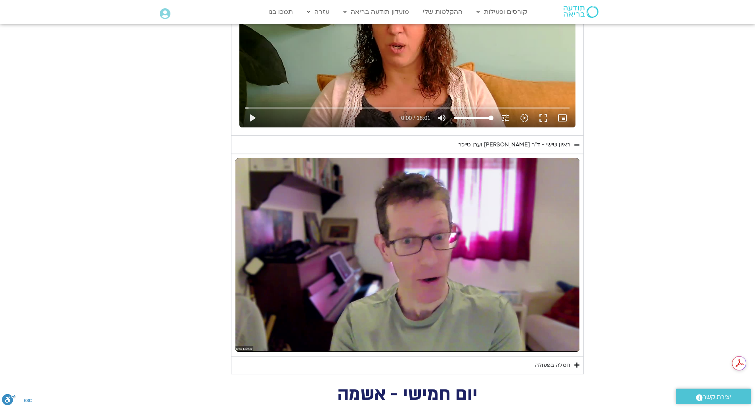
type input "1139.36"
type input "5.760114"
type input "1139.36"
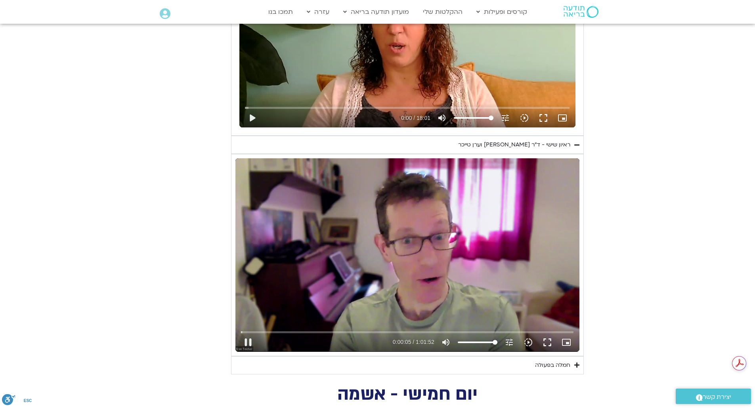
type input "5.854175"
type input "1139.36"
type input "5.975204"
type input "1139.36"
type input "6.101916"
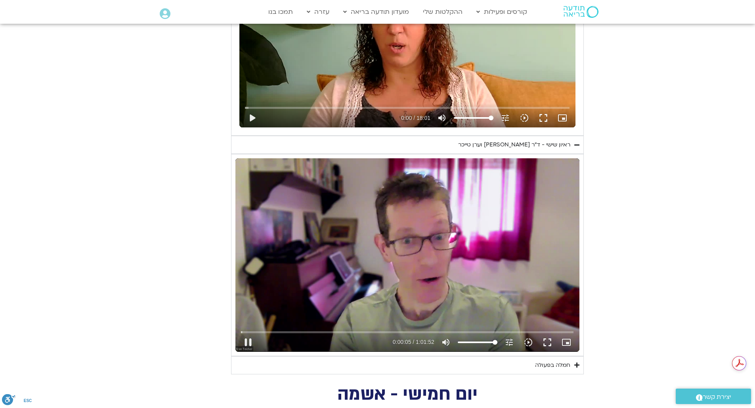
type input "1139.36"
type input "6.230954"
type input "1139.36"
type input "6.38783"
type input "1139.36"
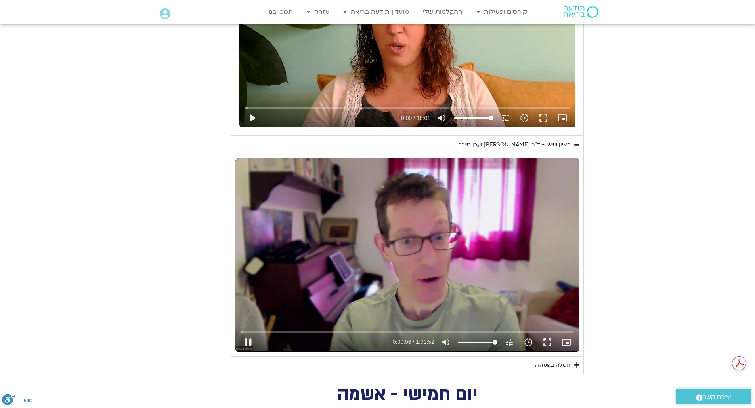
type input "6.500152"
type input "1139.36"
type input "6.640195"
type input "1139.36"
type input "6.76901"
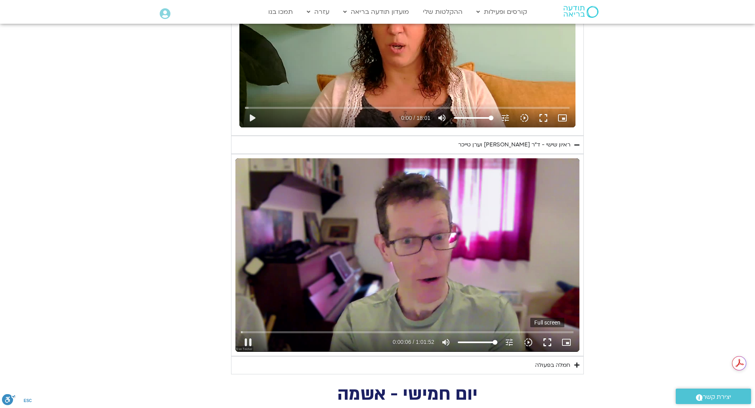
type input "1139.36"
type input "6.900434"
type input "1139.36"
type input "7.006"
type input "1139.36"
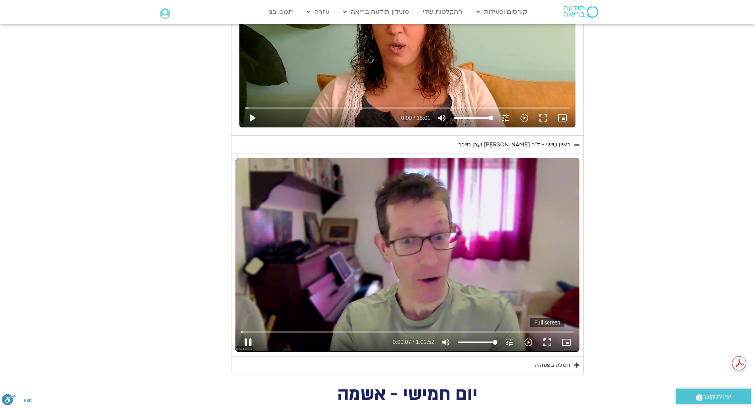
type input "7.131399"
type input "1139.36"
type input "7.260398"
type input "1139.36"
type input "7.387113"
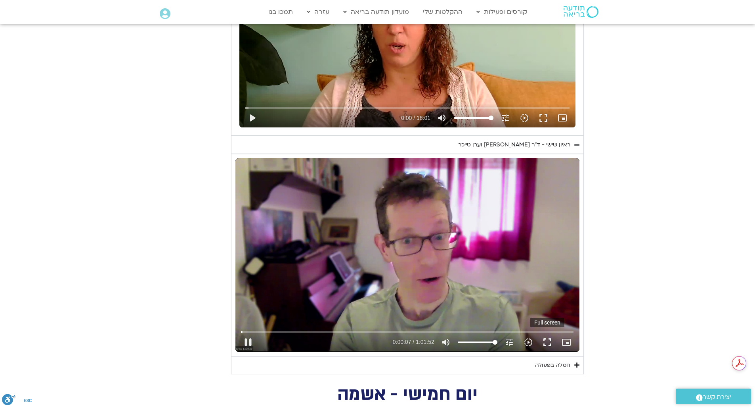
type input "1139.36"
type input "7.520687"
type input "1139.36"
type input "7.65419"
type input "1139.36"
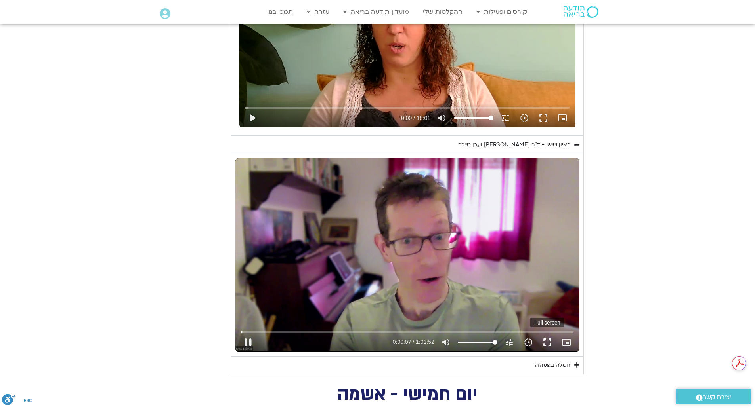
type input "7.786168"
type input "1139.36"
click at [546, 337] on button "fullscreen" at bounding box center [546, 342] width 19 height 19
type input "7.91709"
type input "1139.36"
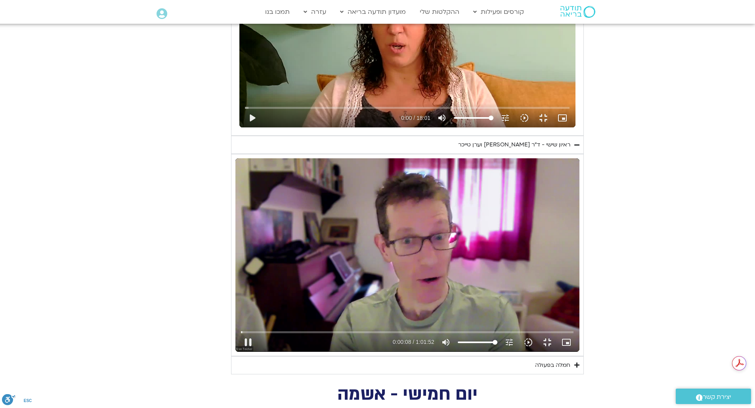
type input "8.074199"
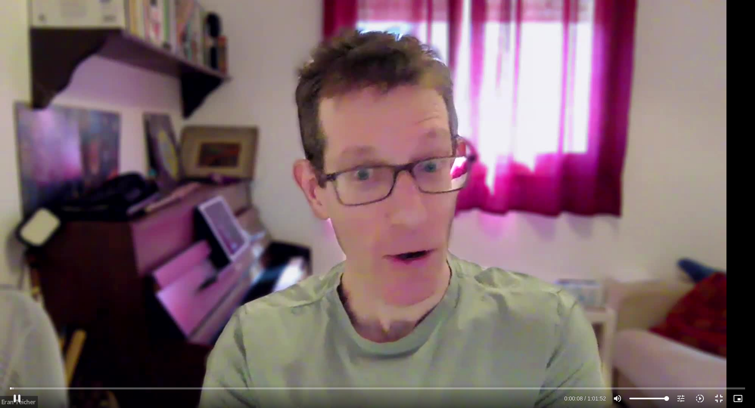
type input "1139.36"
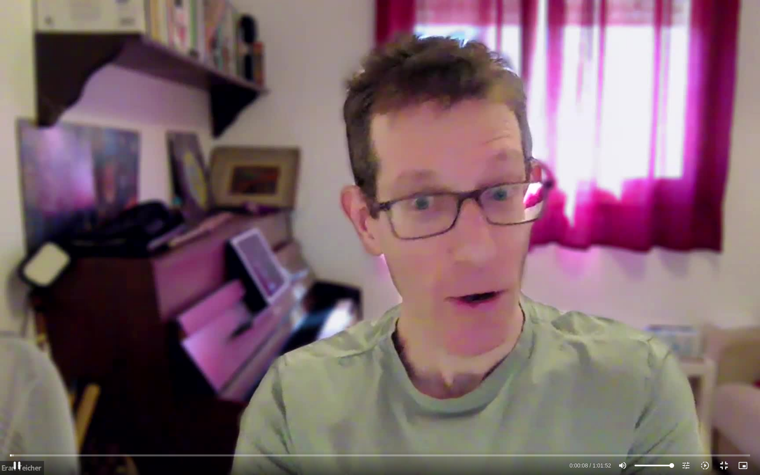
type input "8.210804"
type input "1139.36"
type input "8.347043"
type input "1139.36"
type input "8.476351"
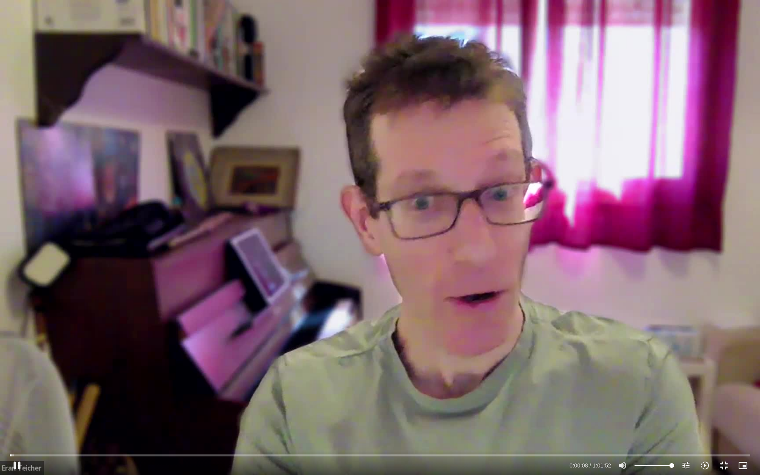
type input "1139.36"
type input "8.609605"
type input "1139.36"
type input "8.7428"
type input "1139.36"
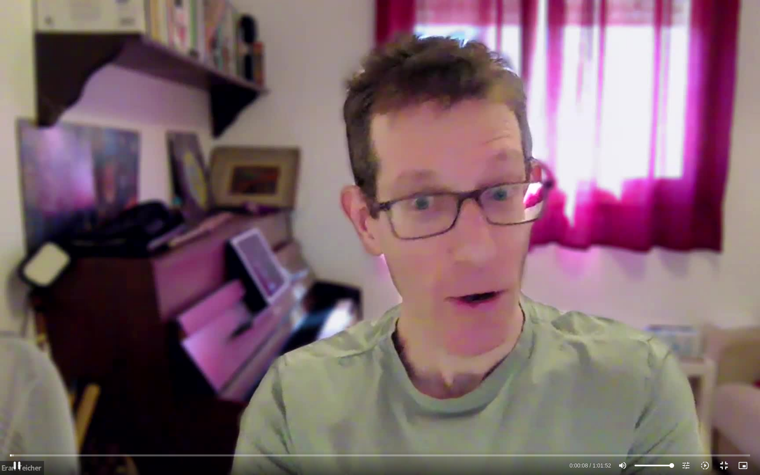
type input "8.886724"
type input "1139.36"
type input "9.032872"
type input "1139.36"
type input "9.171715"
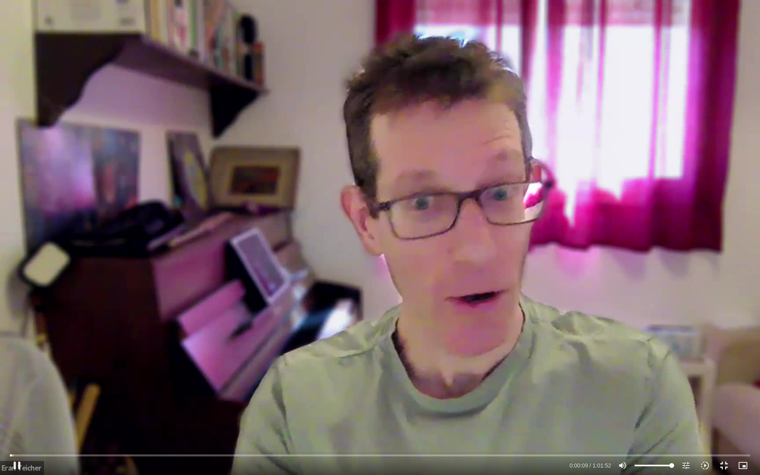
type input "1139.36"
type input "9.307087"
type input "1139.36"
type input "9.440443"
type input "1139.36"
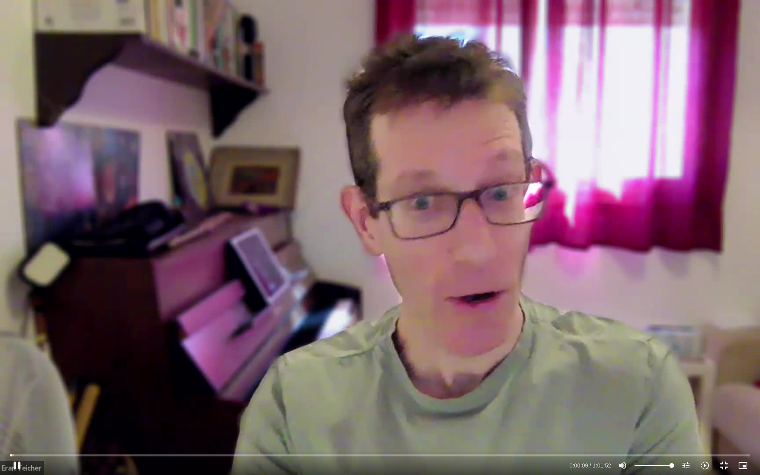
type input "9.571136"
type input "1139.36"
type input "9.706773"
type input "1139.36"
type input "9.832851"
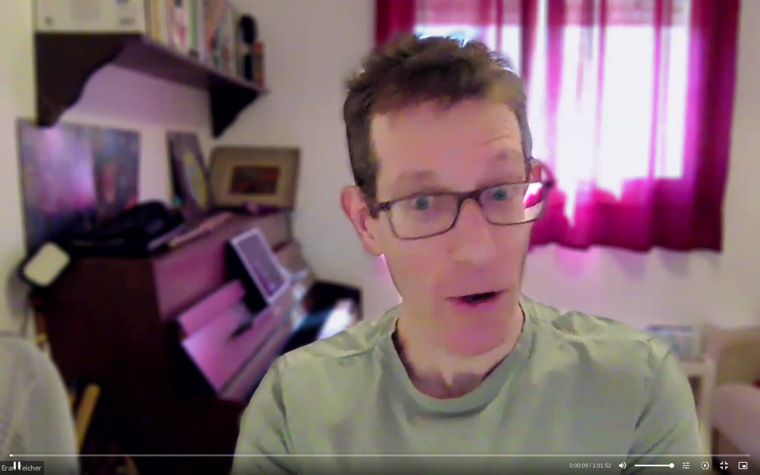
type input "1139.36"
type input "10.011659"
type input "1139.36"
type input "10.144874"
type input "1139.36"
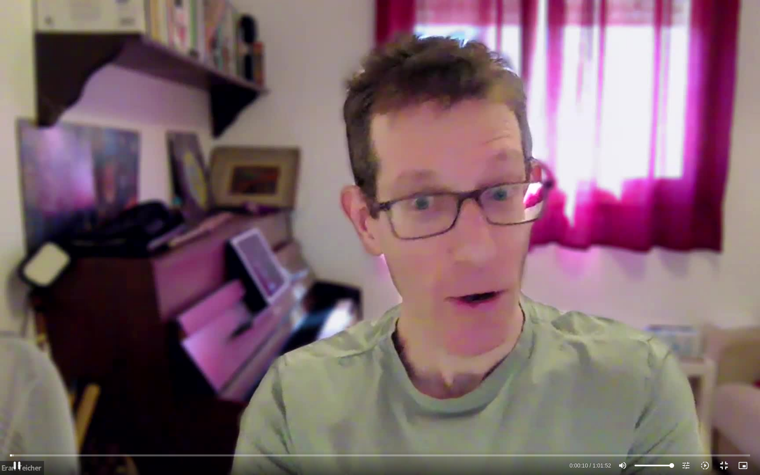
type input "10.251609"
type input "1139.36"
type input "10.383525"
type input "1139.36"
type input "10.513285"
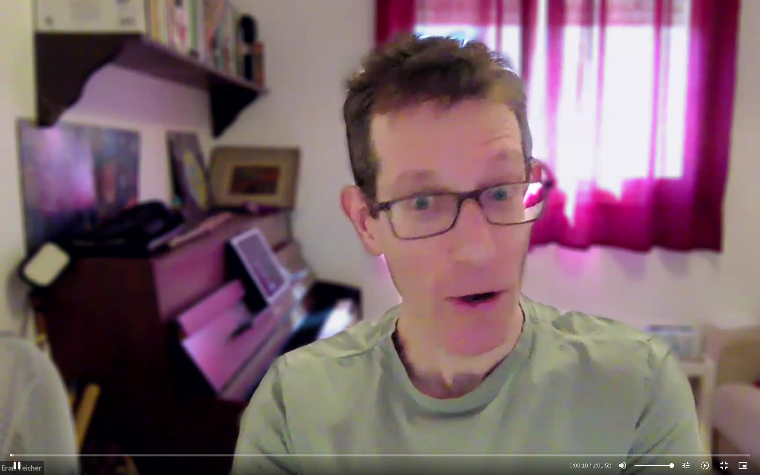
type input "1139.36"
type input "10.678197"
type input "1139.36"
type input "10.777573"
type input "1139.36"
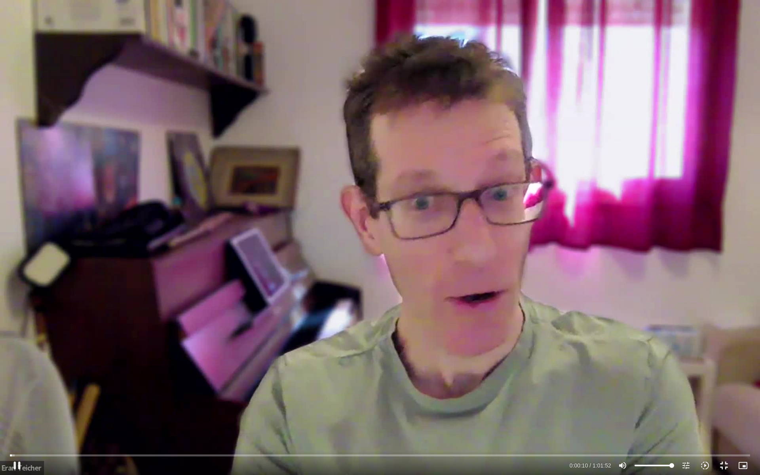
type input "10.906613"
type input "1139.36"
type input "11.037505"
type input "1139.36"
type input "11.168544"
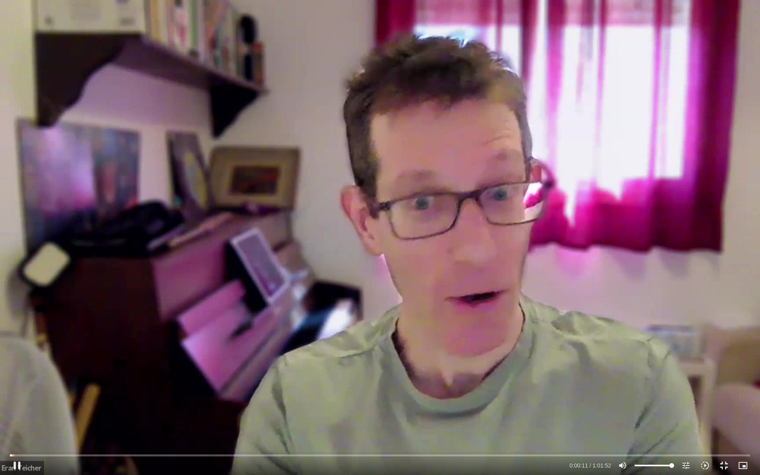
type input "1139.36"
type input "11.295363"
type input "1139.36"
type input "11.442325"
type input "1139.36"
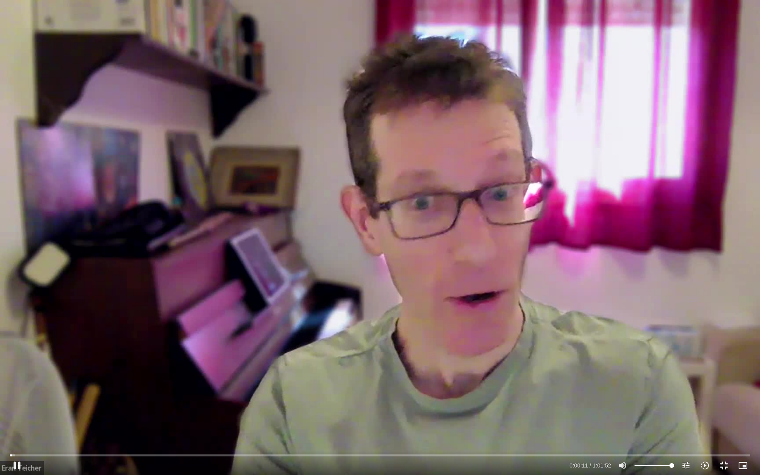
type input "11.576478"
type input "1139.36"
type input "11.71537"
type input "1139.36"
type input "11.857341"
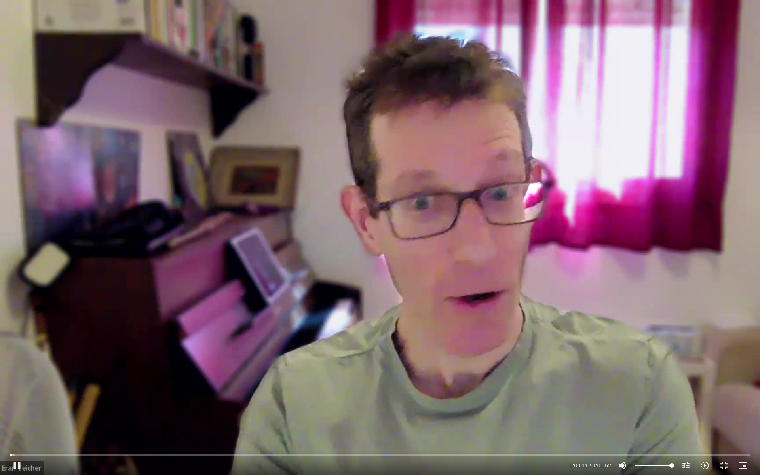
type input "1139.36"
type input "11.982412"
type input "1139.36"
type input "12.112909"
type input "1139.36"
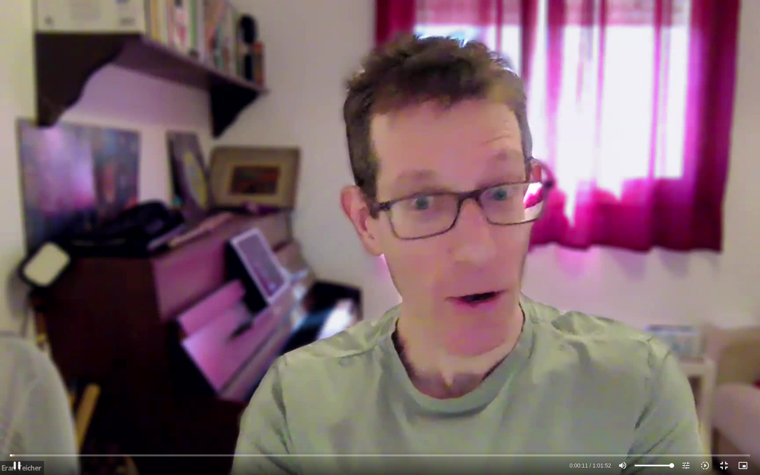
type input "12.240744"
type input "1139.36"
type input "12.372524"
type input "1139.36"
type input "12.504117"
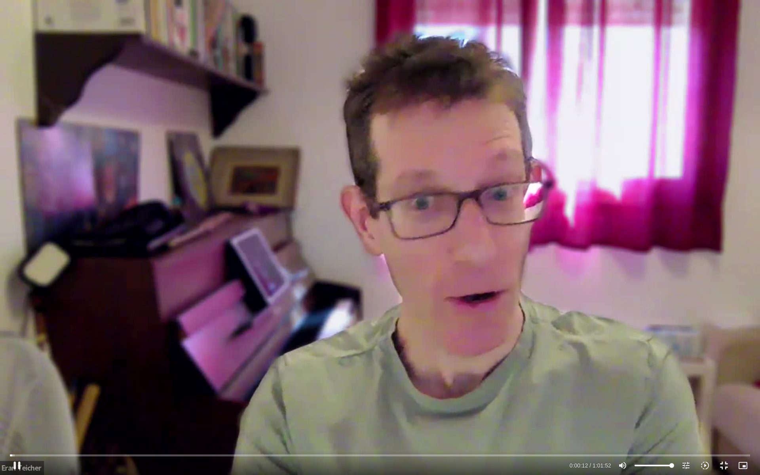
type input "1139.36"
type input "12.63273"
type input "1139.36"
type input "12.765204"
type input "1139.36"
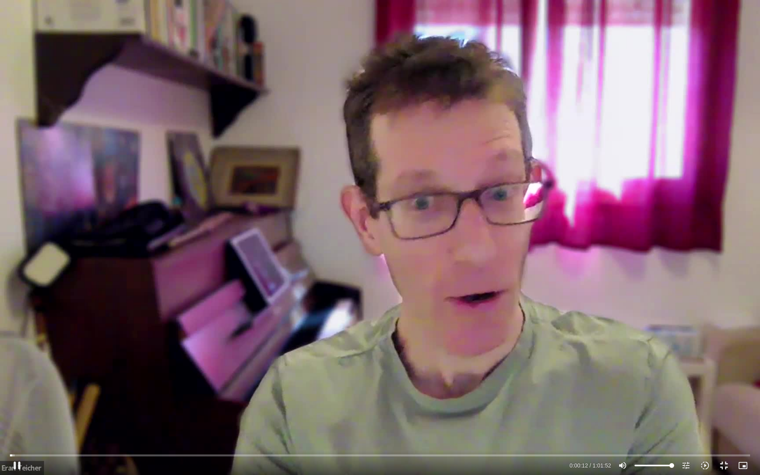
type input "12.893149"
type input "1139.36"
type input "13.026135"
type input "1139.36"
type input "13.159008"
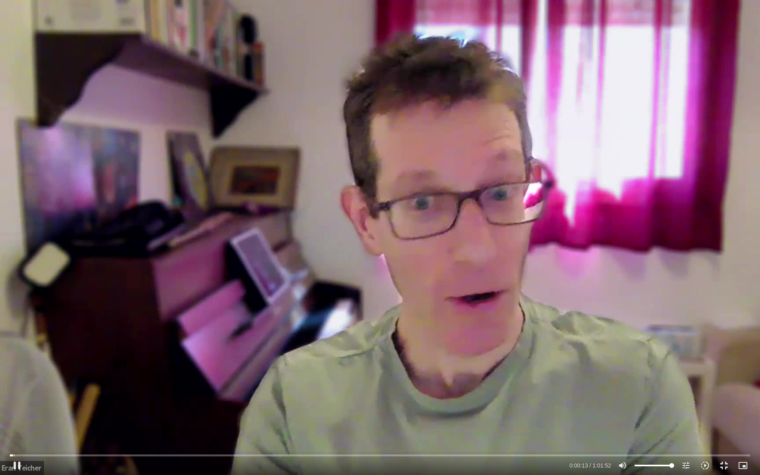
type input "1139.36"
type input "13.29678"
type input "1139.36"
type input "13.430808"
type input "1139.36"
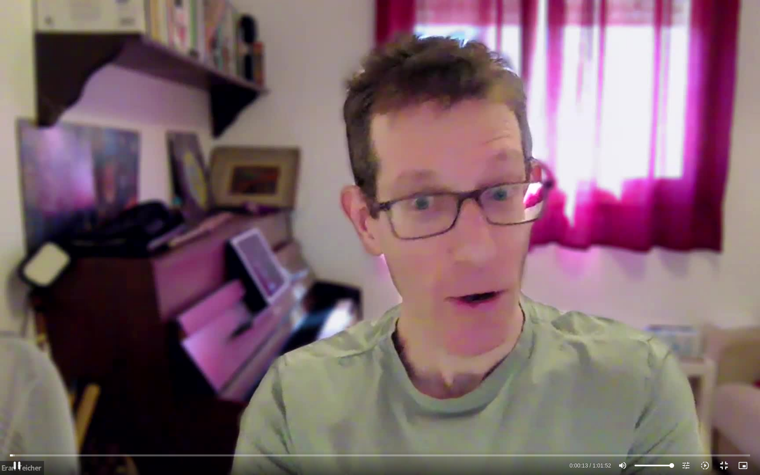
type input "13.559966"
type input "1139.36"
type input "13.696613"
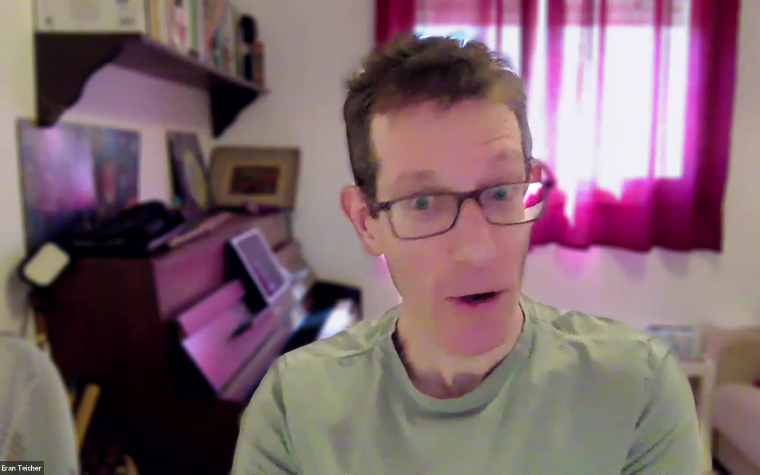
type input "1139.36"
type input "1638.034986"
type input "1139.36"
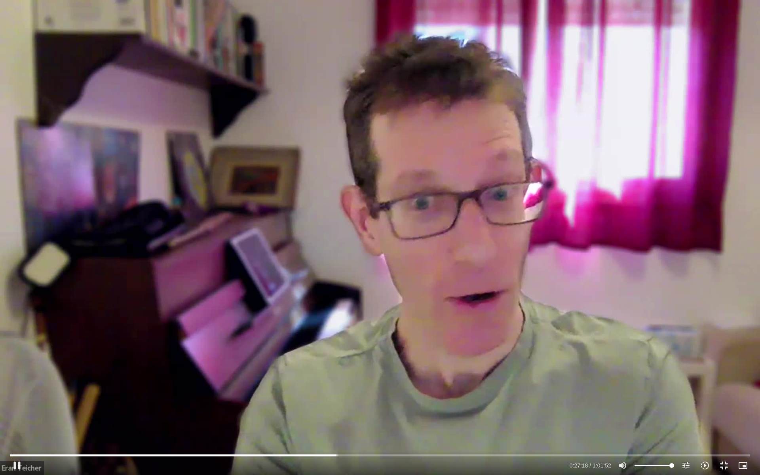
type input "1638.162991"
type input "1139.36"
type input "1638.294904"
type input "1139.36"
type input "1638.461595"
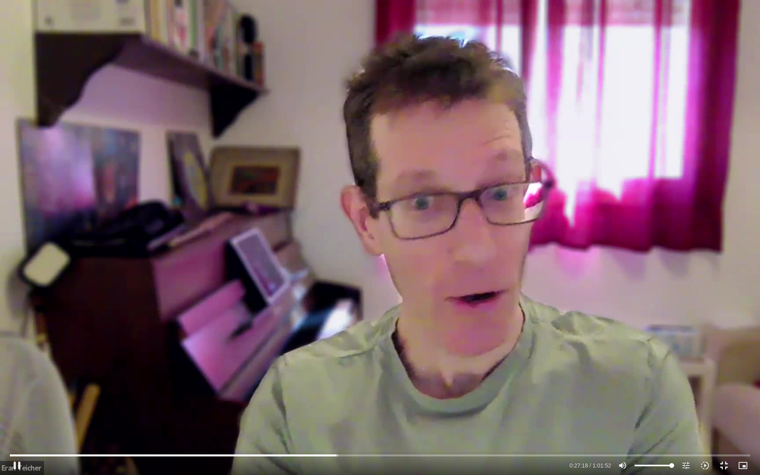
type input "1139.36"
type input "1638.600667"
type input "1139.36"
type input "1638.745044"
type input "1139.36"
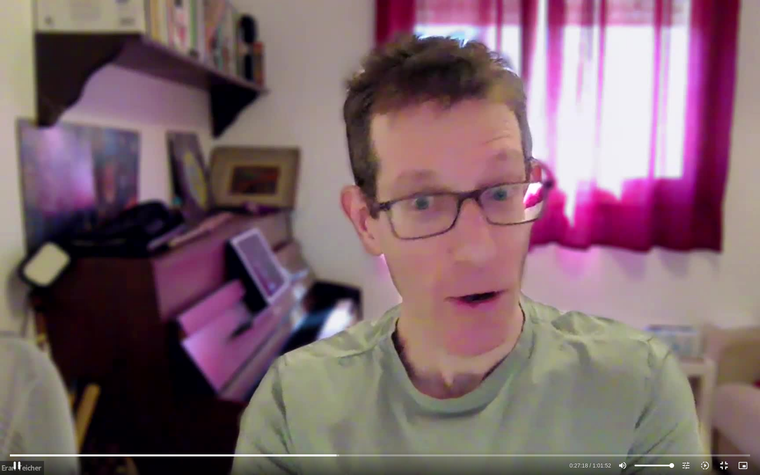
type input "1638.880591"
type input "1139.36"
type input "1639.016082"
type input "1139.36"
type input "1639.14768"
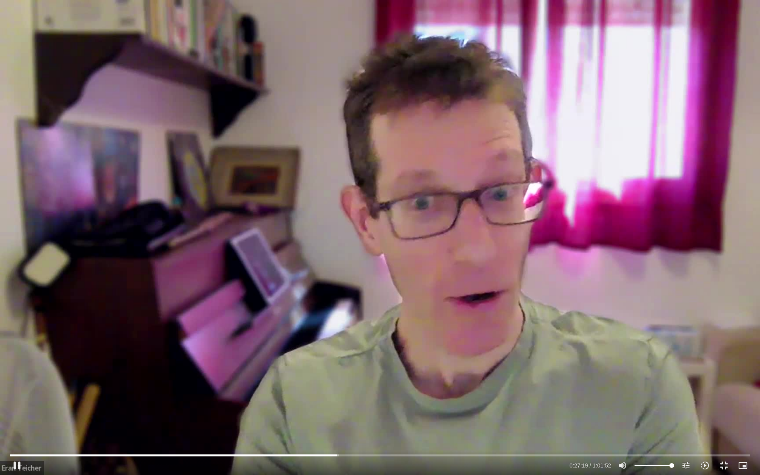
type input "1139.36"
type input "1639.281965"
type input "1139.36"
type input "1639.4151"
type input "1139.36"
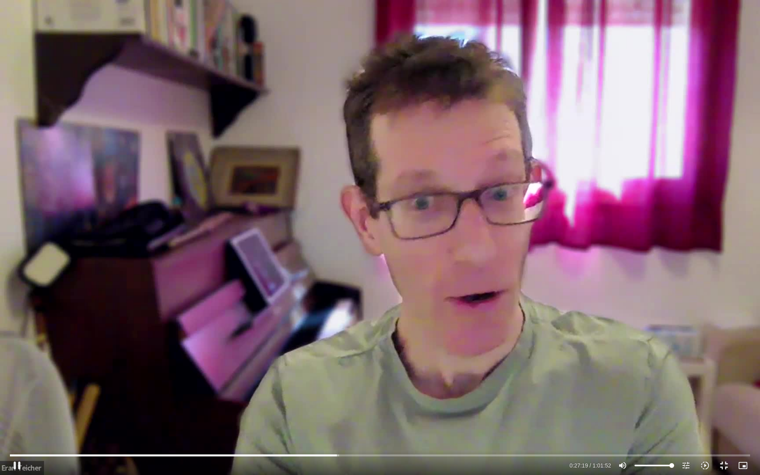
type input "1639.547054"
type input "1139.36"
type input "1639.683499"
type input "1139.36"
type input "1639.812748"
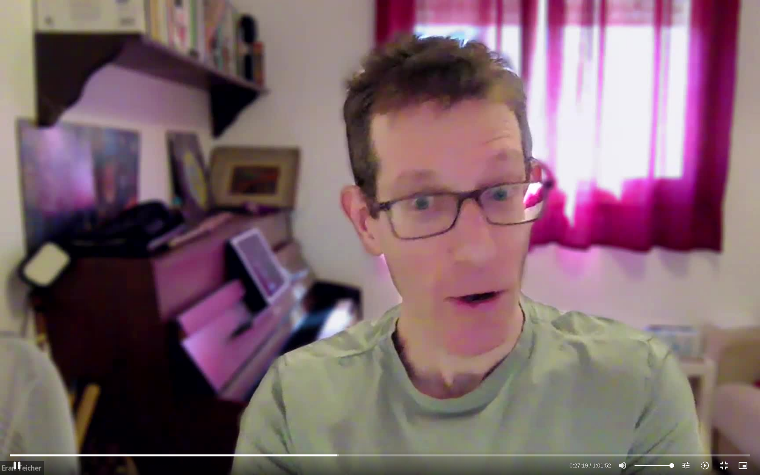
type input "1139.36"
type input "1639.946929"
type input "1139.36"
type input "1640.07785"
type input "1139.36"
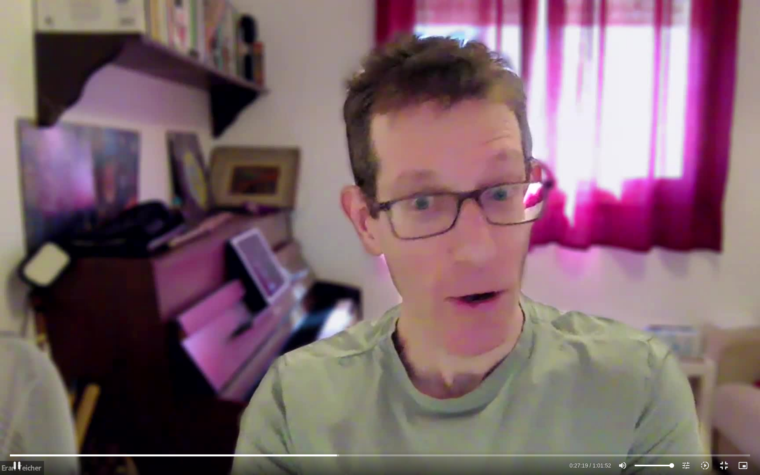
type input "1640.210556"
type input "1139.36"
type input "1640.382362"
type input "1139.36"
type input "1640.514982"
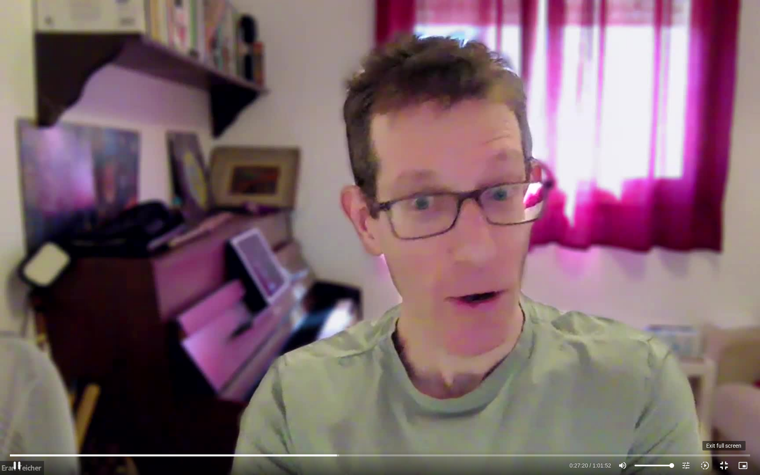
type input "1139.36"
type input "1640.679646"
type input "1139.36"
type input "1640.834034"
type input "1139.36"
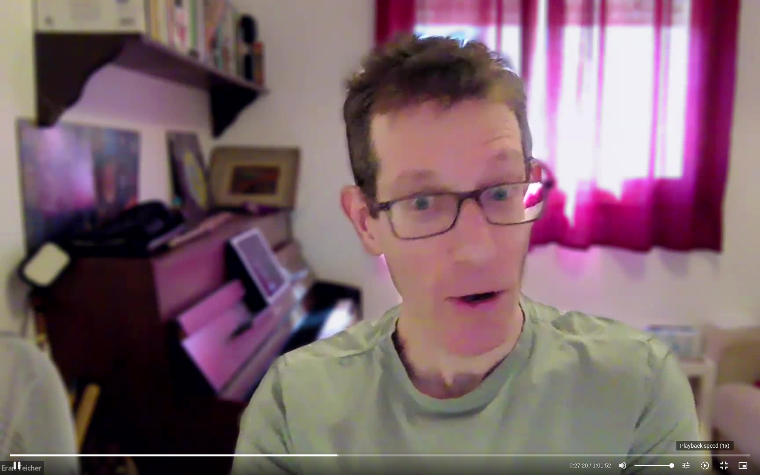
type input "1641.002707"
type input "1139.36"
type input "1641.164761"
type input "1139.36"
type input "1641.268389"
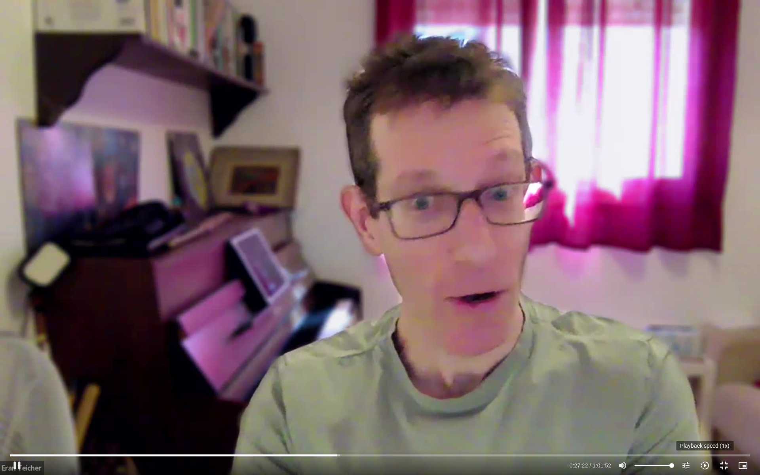
click at [703, 465] on icon "slow_motion_video" at bounding box center [706, 466] width 10 height 10
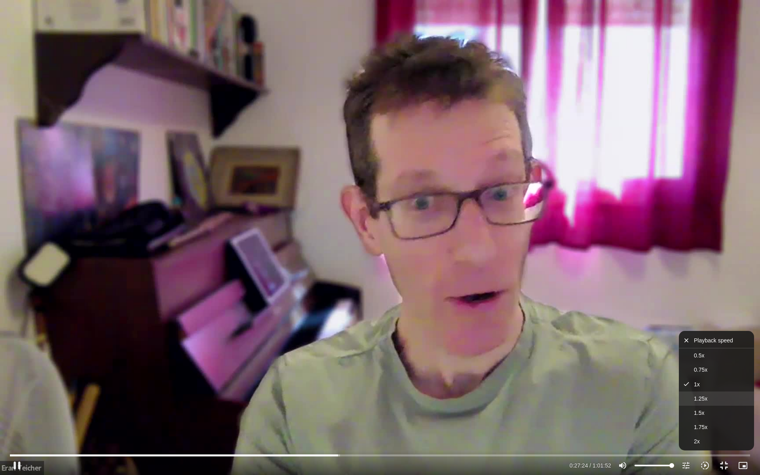
click at [700, 402] on button "1.25x" at bounding box center [716, 399] width 75 height 14
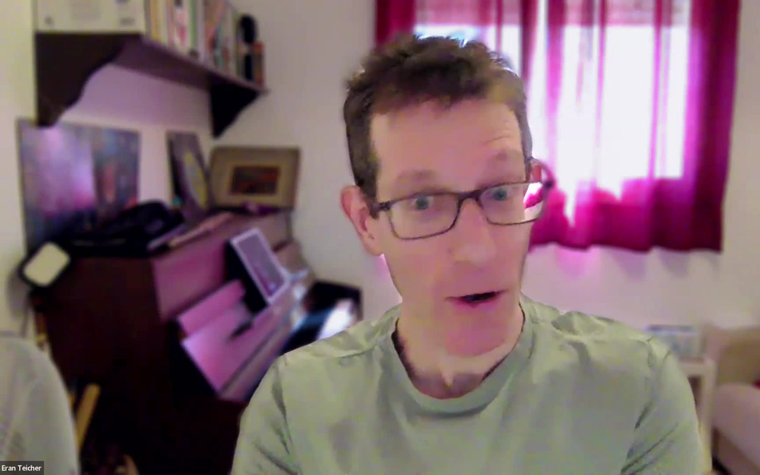
click at [0, 374] on div "Skip Ad 59:13 pause 0:27:36 / 1:01:52 volume_up Mute tune Resolution Auto 720p …" at bounding box center [380, 237] width 760 height 475
